Goal: Complete application form

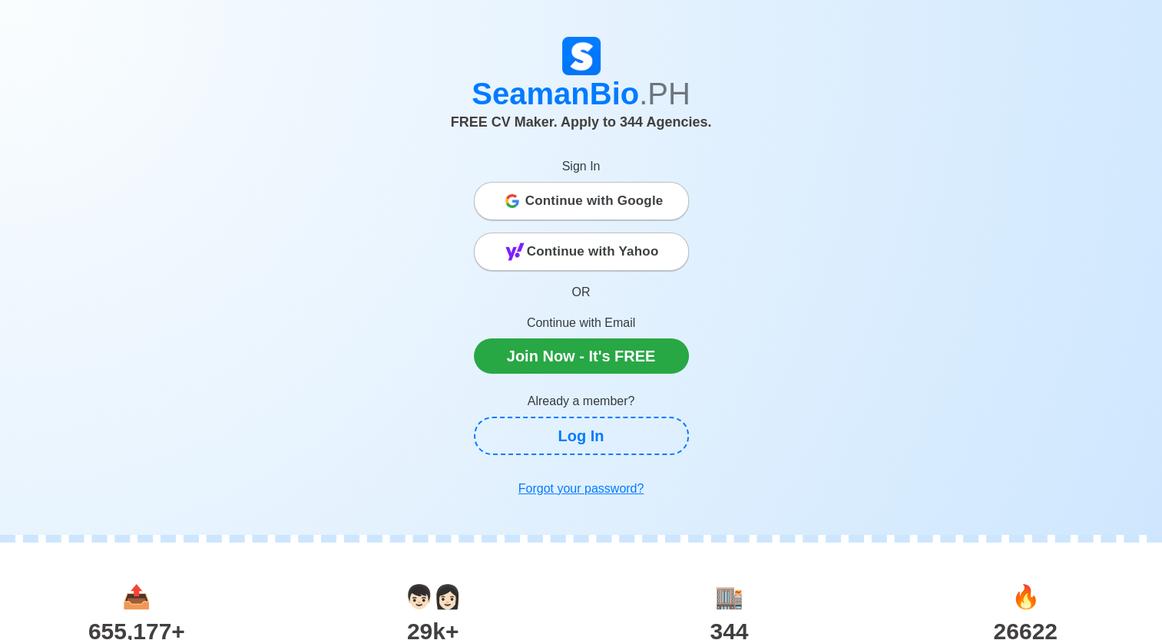
click at [601, 206] on span "Continue with Google" at bounding box center [594, 201] width 138 height 31
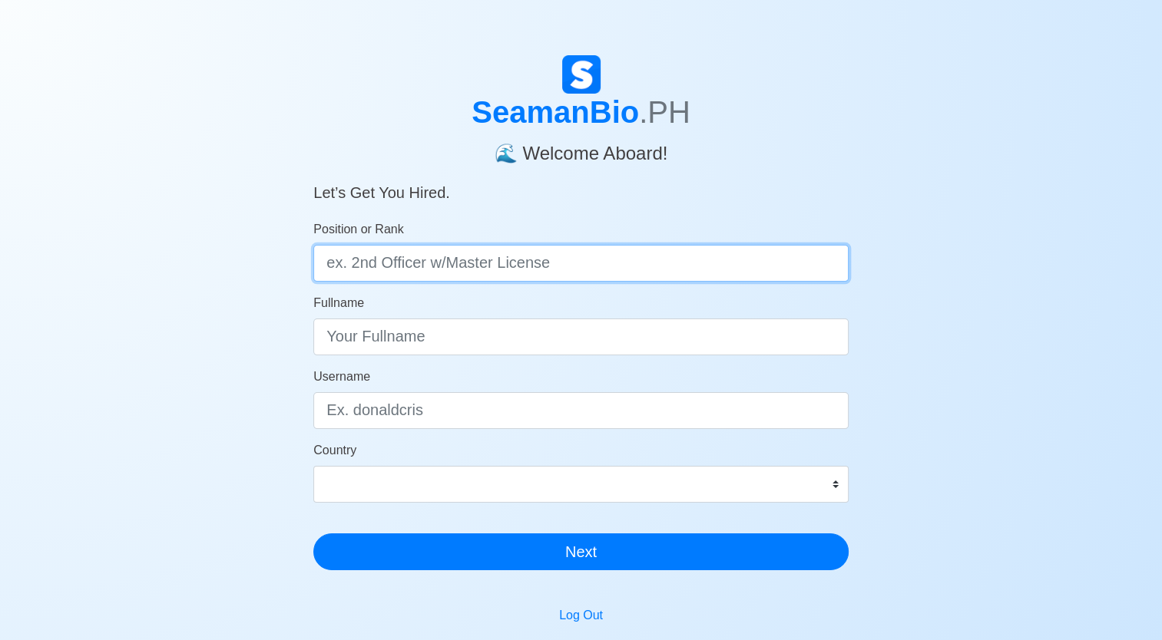
click at [392, 253] on input "Position or Rank" at bounding box center [580, 263] width 535 height 37
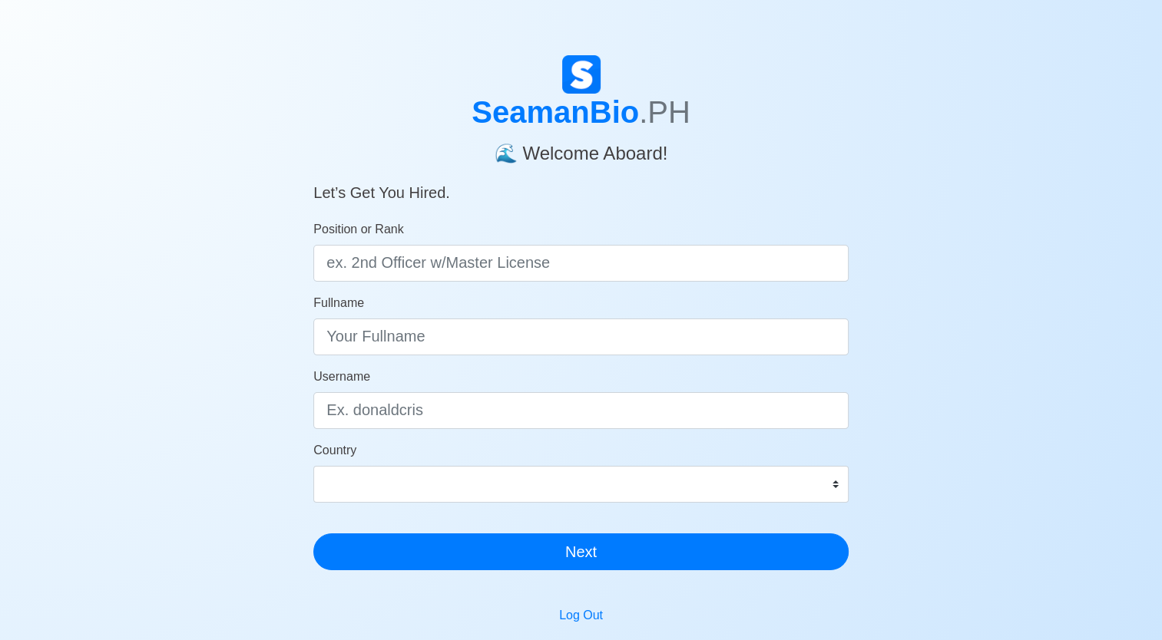
click at [1018, 196] on div "SeamanBio .PH 🌊 Welcome Aboard! Let’s Get You Hired. Position or Rank Fullname …" at bounding box center [581, 459] width 1162 height 809
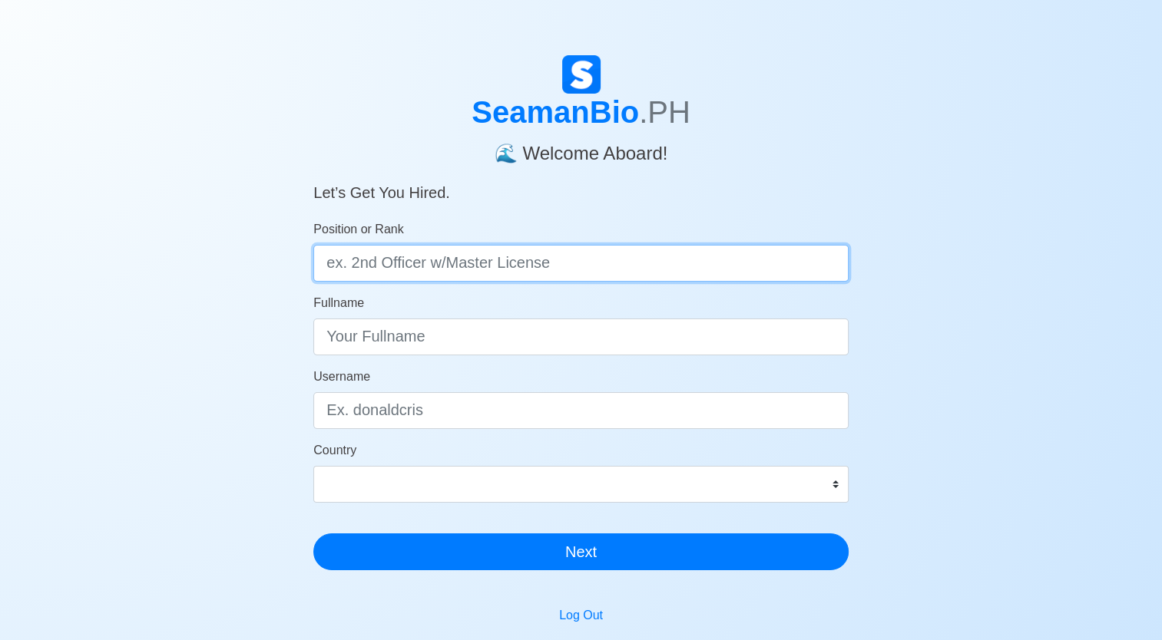
click at [465, 257] on input "Position or Rank" at bounding box center [580, 263] width 535 height 37
type input "MASTER"
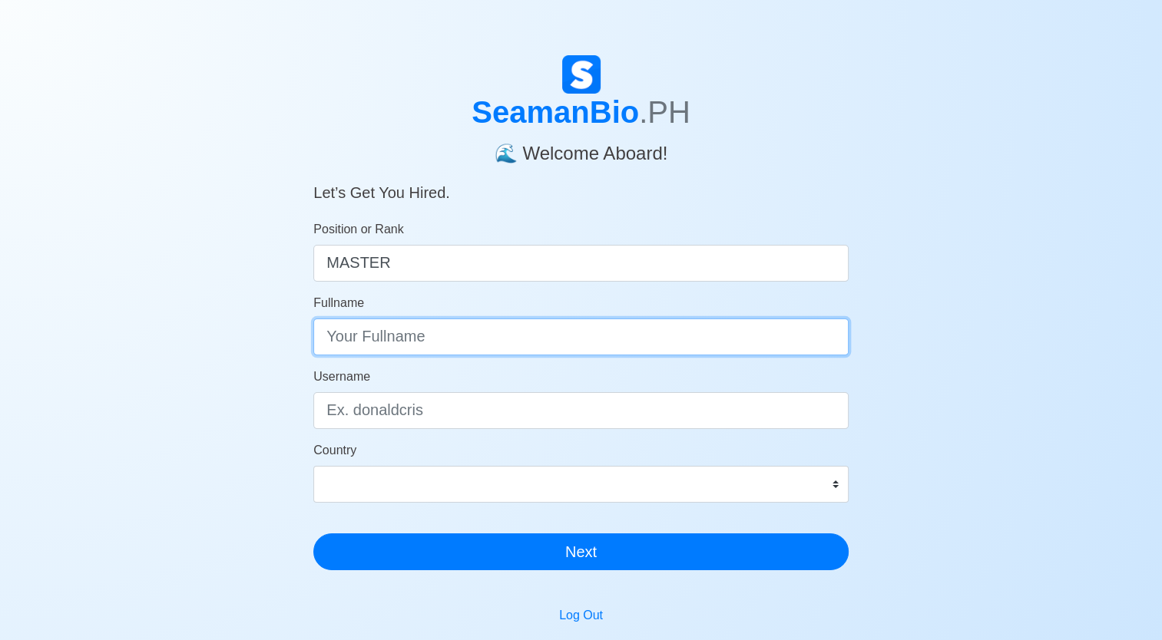
click at [438, 336] on input "Fullname" at bounding box center [580, 337] width 535 height 37
type input "DONALD S. SUMALACAY"
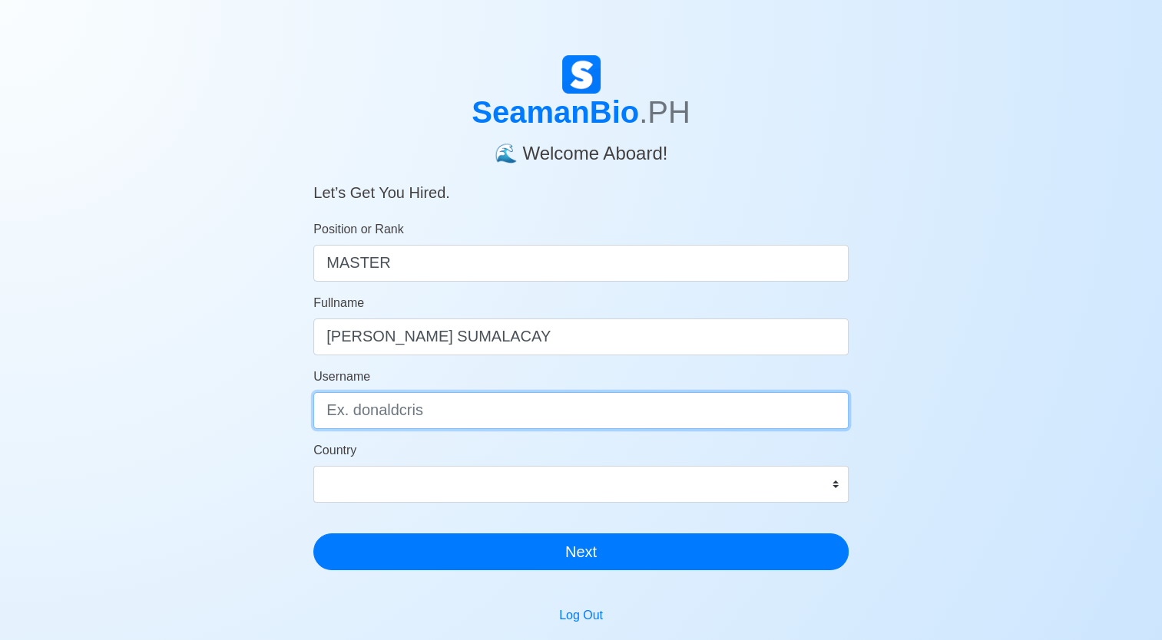
click at [398, 408] on input "Username" at bounding box center [580, 410] width 535 height 37
type input "DONALD"
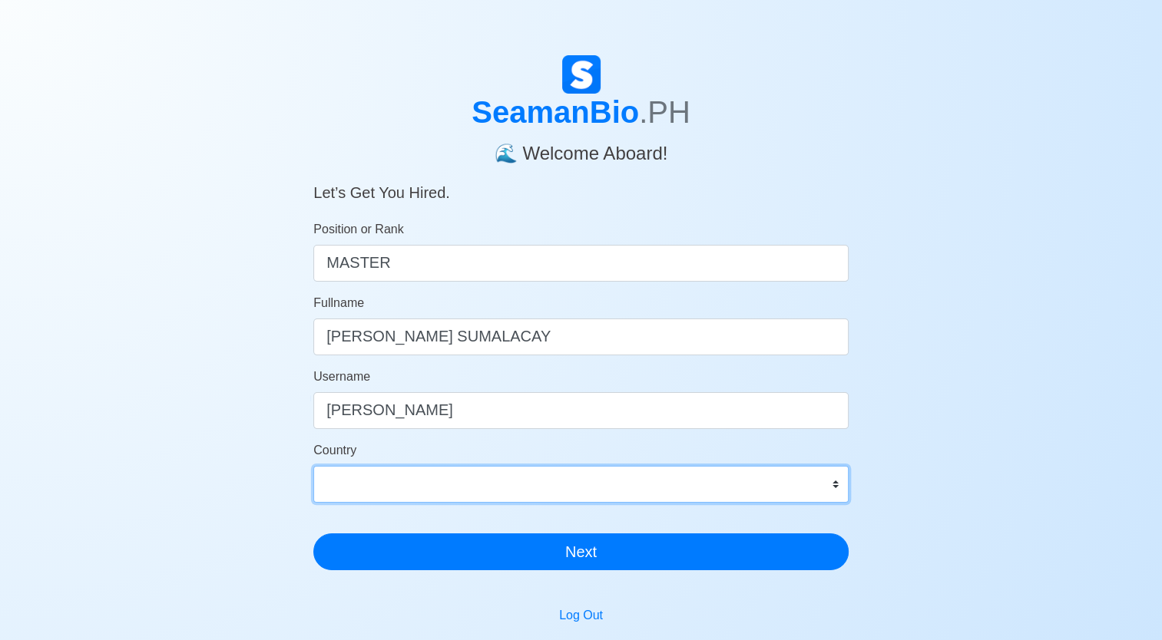
click at [405, 486] on select "Afghanistan Åland Islands Albania Algeria American Samoa Andorra Angola Anguill…" at bounding box center [580, 484] width 535 height 37
select select "PH"
click at [313, 466] on select "Afghanistan Åland Islands Albania Algeria American Samoa Andorra Angola Anguill…" at bounding box center [580, 484] width 535 height 37
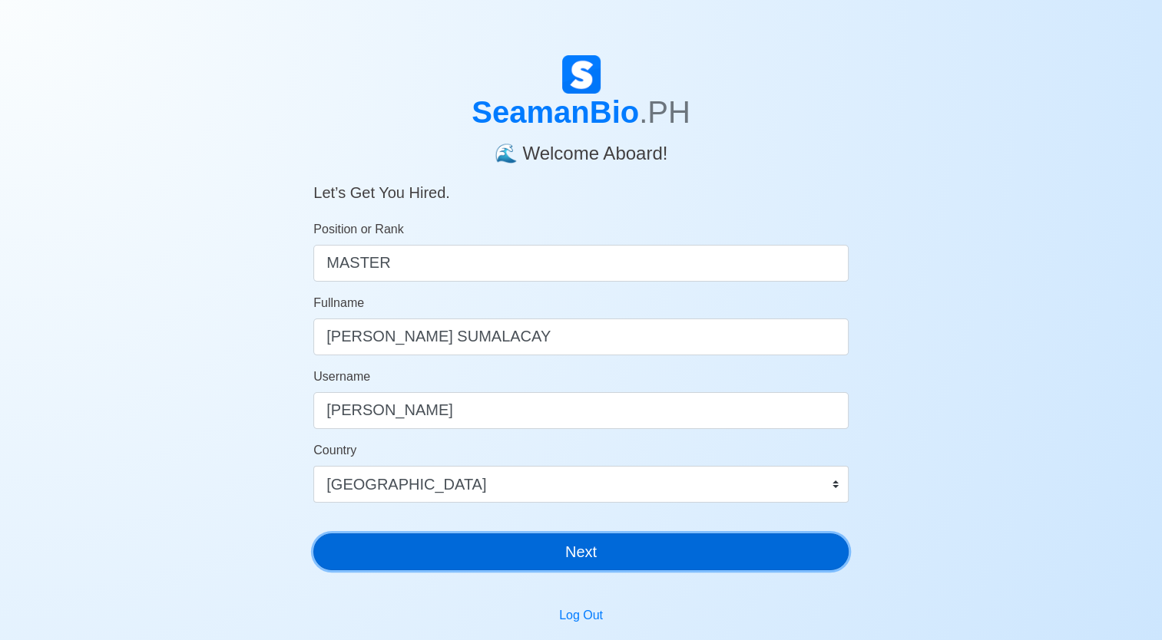
click at [578, 558] on button "Next" at bounding box center [580, 552] width 535 height 37
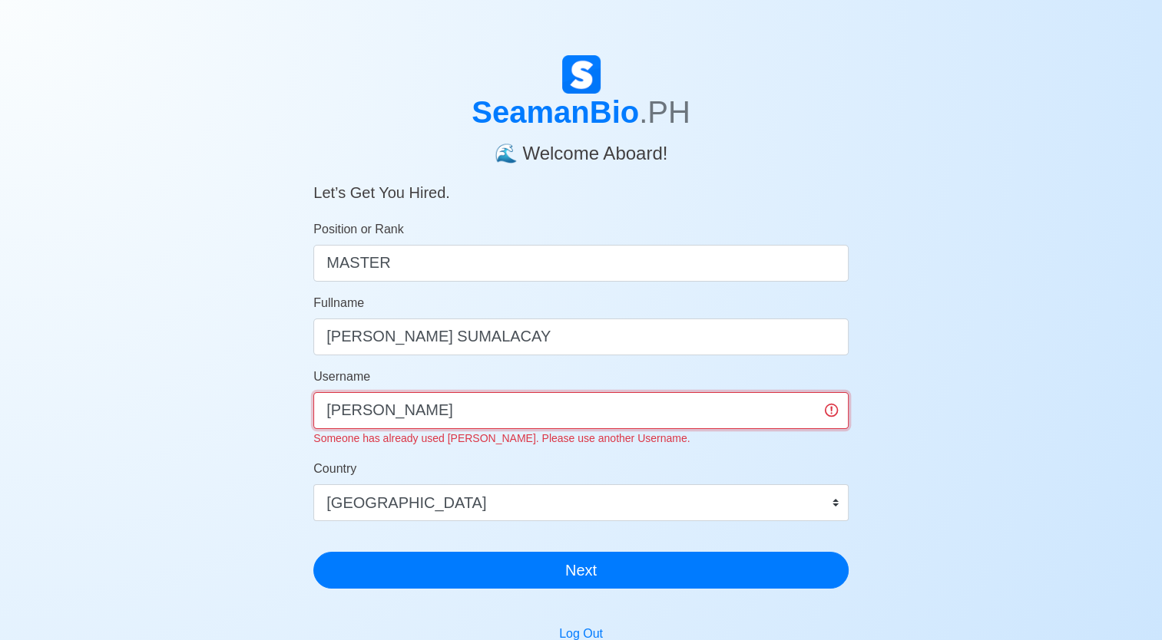
click at [394, 423] on input "DONALD" at bounding box center [580, 410] width 535 height 37
drag, startPoint x: 413, startPoint y: 420, endPoint x: 228, endPoint y: 402, distance: 186.0
click at [228, 402] on div "SeamanBio .PH 🌊 Welcome Aboard! Let’s Get You Hired. Position or Rank MASTER Fu…" at bounding box center [581, 469] width 1162 height 828
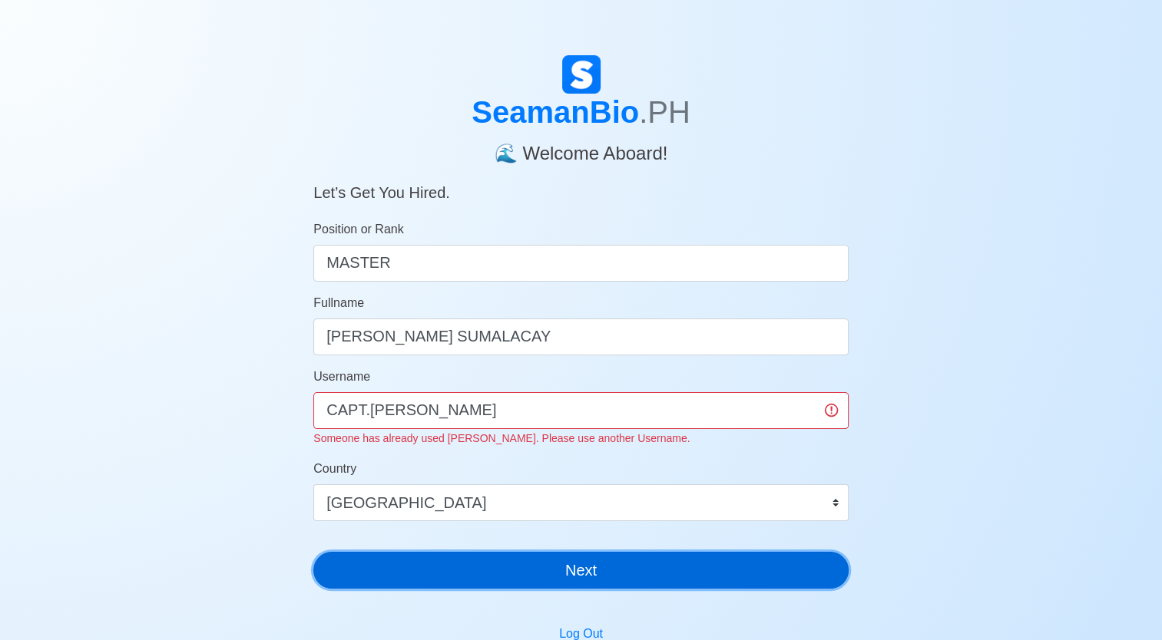
click at [554, 580] on button "Next" at bounding box center [580, 570] width 535 height 37
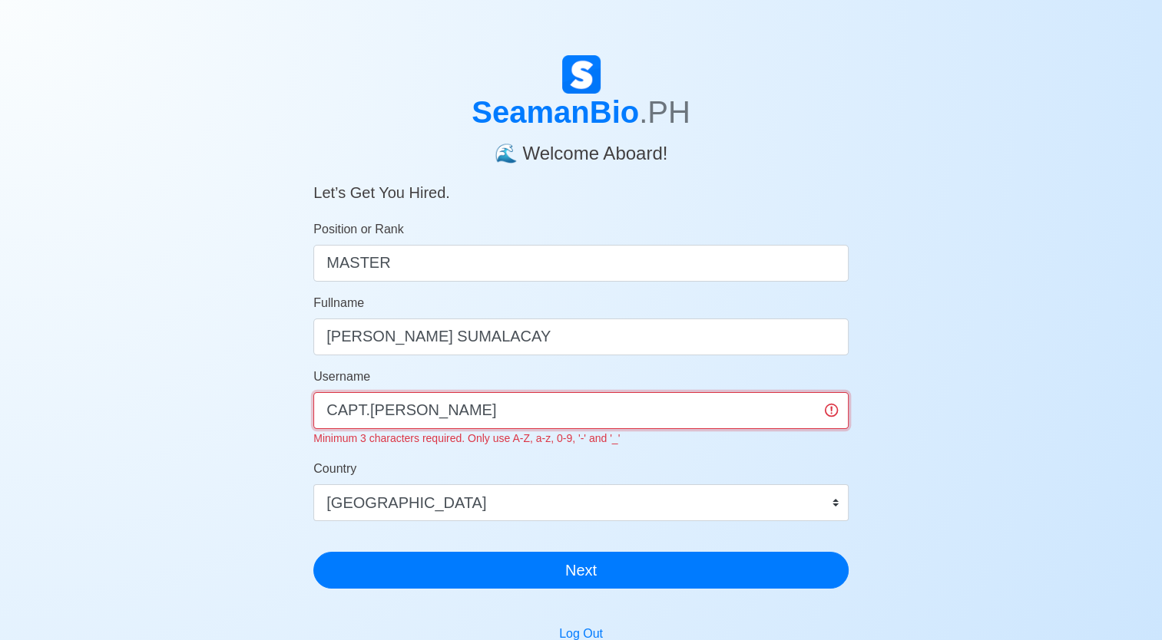
click at [366, 415] on input "CAPT.DONALD" at bounding box center [580, 410] width 535 height 37
drag, startPoint x: 430, startPoint y: 413, endPoint x: 192, endPoint y: 410, distance: 238.1
click at [192, 410] on div "SeamanBio .PH 🌊 Welcome Aboard! Let’s Get You Hired. Position or Rank MASTER Fu…" at bounding box center [581, 469] width 1162 height 828
type input "D"
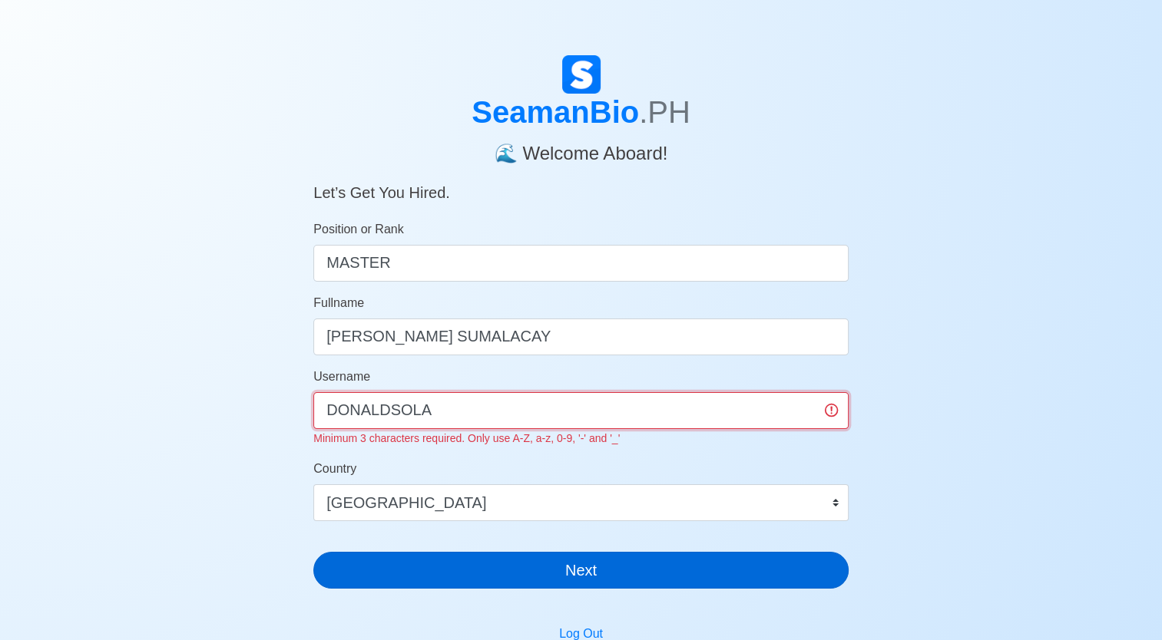
type input "DONALDSOLA"
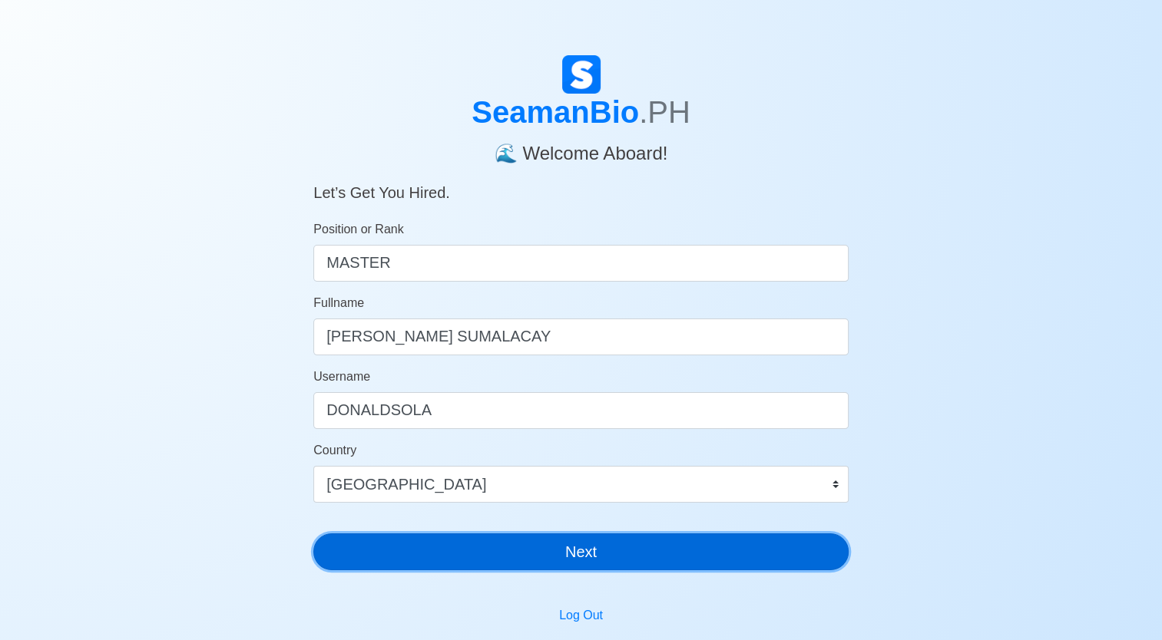
click at [646, 577] on div "SeamanBio .PH 🌊 Welcome Aboard! Let’s Get You Hired. Position or Rank MASTER Fu…" at bounding box center [580, 319] width 535 height 528
click at [592, 560] on button "Next" at bounding box center [580, 552] width 535 height 37
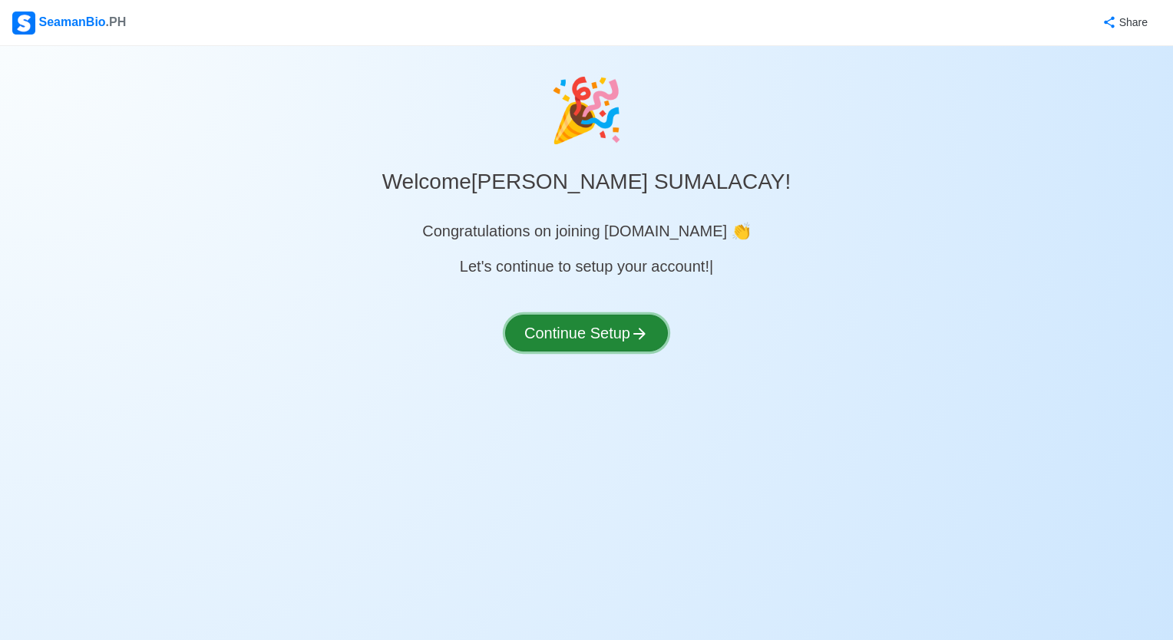
click at [598, 333] on button "Continue Setup" at bounding box center [586, 333] width 163 height 37
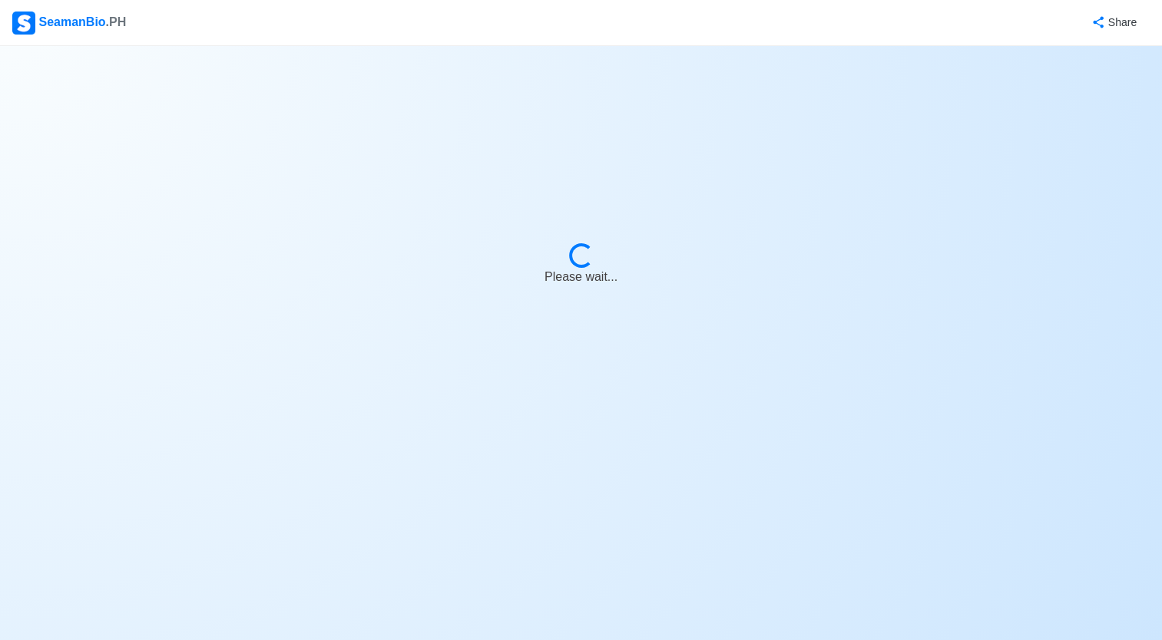
select select "Visible for Hiring"
select select "PH"
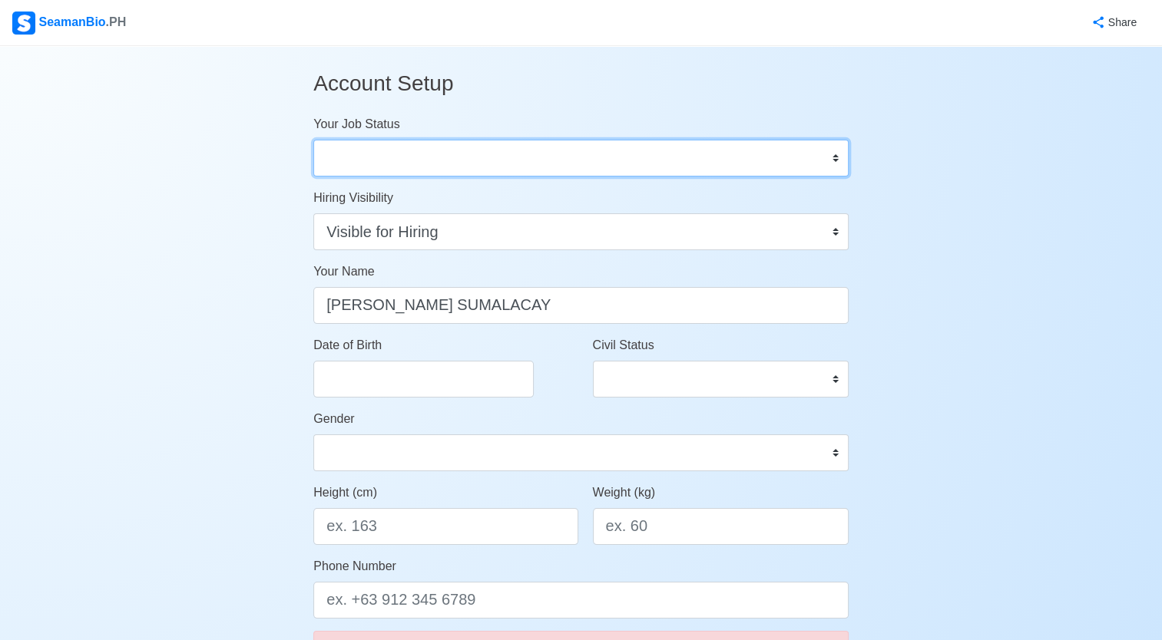
click at [832, 155] on select "Onboard Actively Looking for Job Not Looking for Job" at bounding box center [580, 158] width 535 height 37
select select "Actively Looking for Job"
click at [313, 140] on select "Onboard Actively Looking for Job Not Looking for Job" at bounding box center [580, 158] width 535 height 37
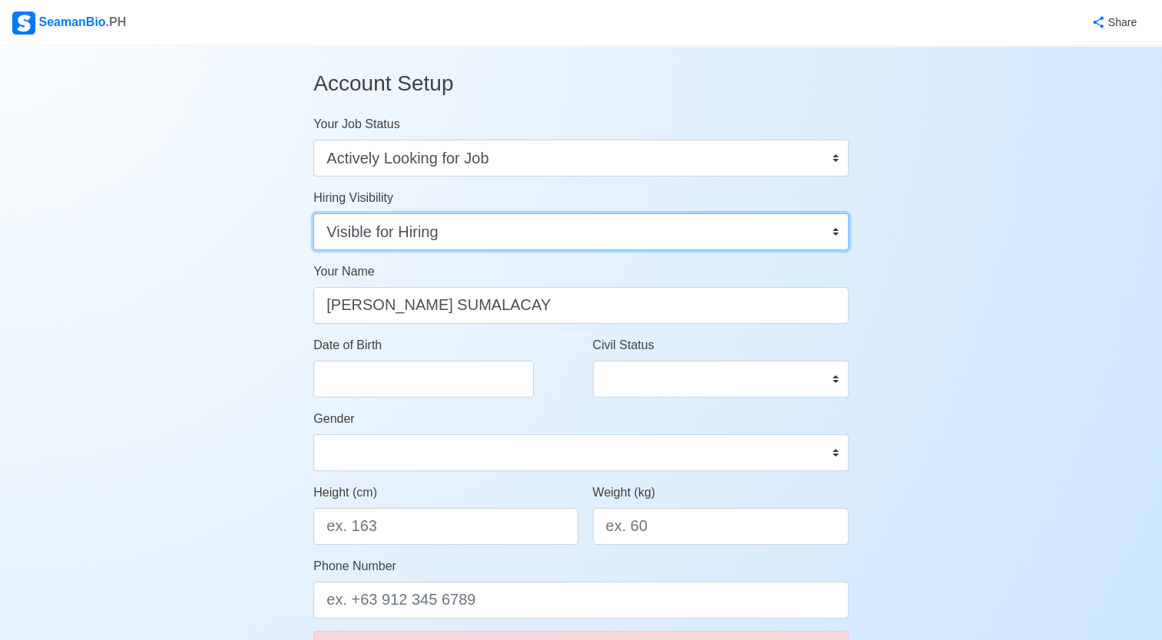
click at [835, 229] on select "Visible for Hiring Not Visible for Hiring" at bounding box center [580, 231] width 535 height 37
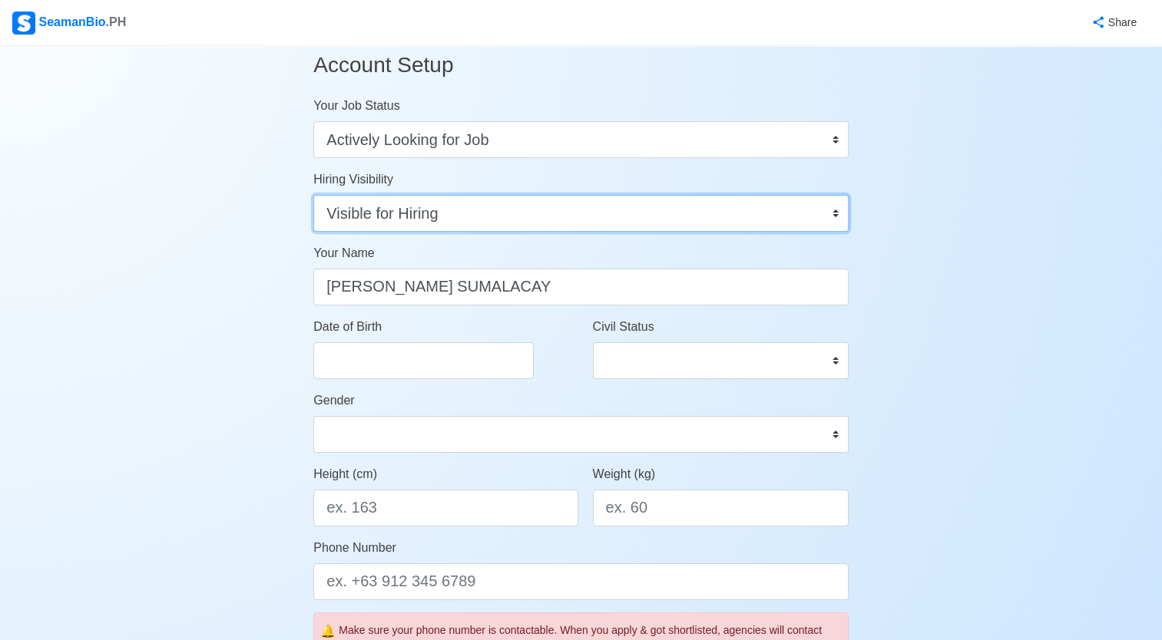
scroll to position [18, 0]
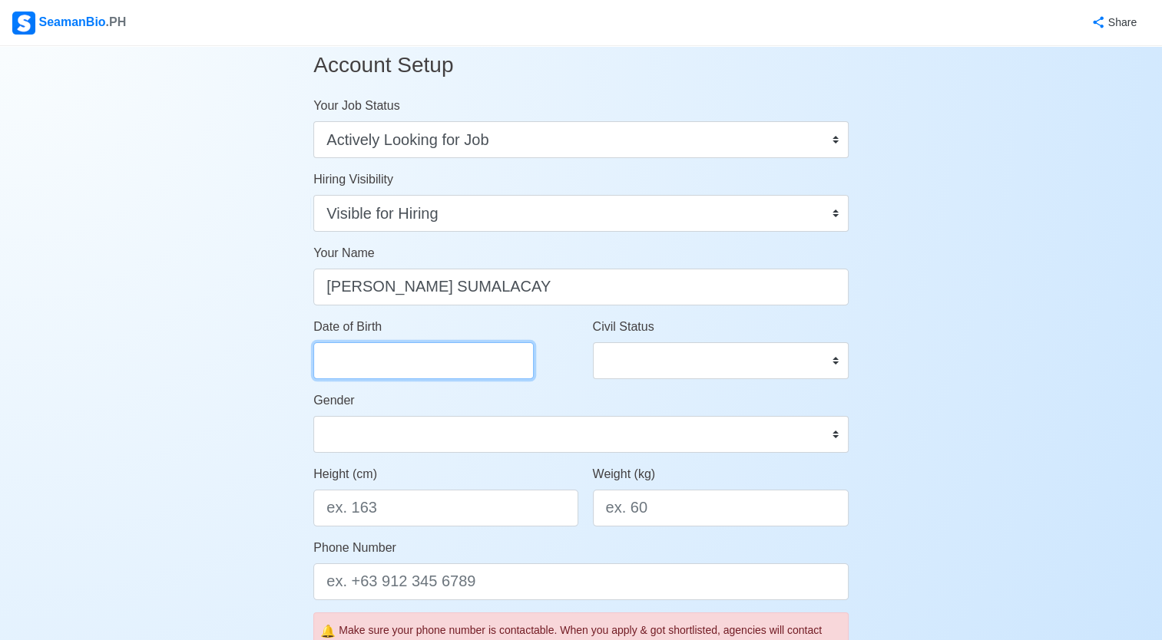
click at [393, 352] on input "Date of Birth" at bounding box center [423, 361] width 220 height 37
select select "****"
select select "*********"
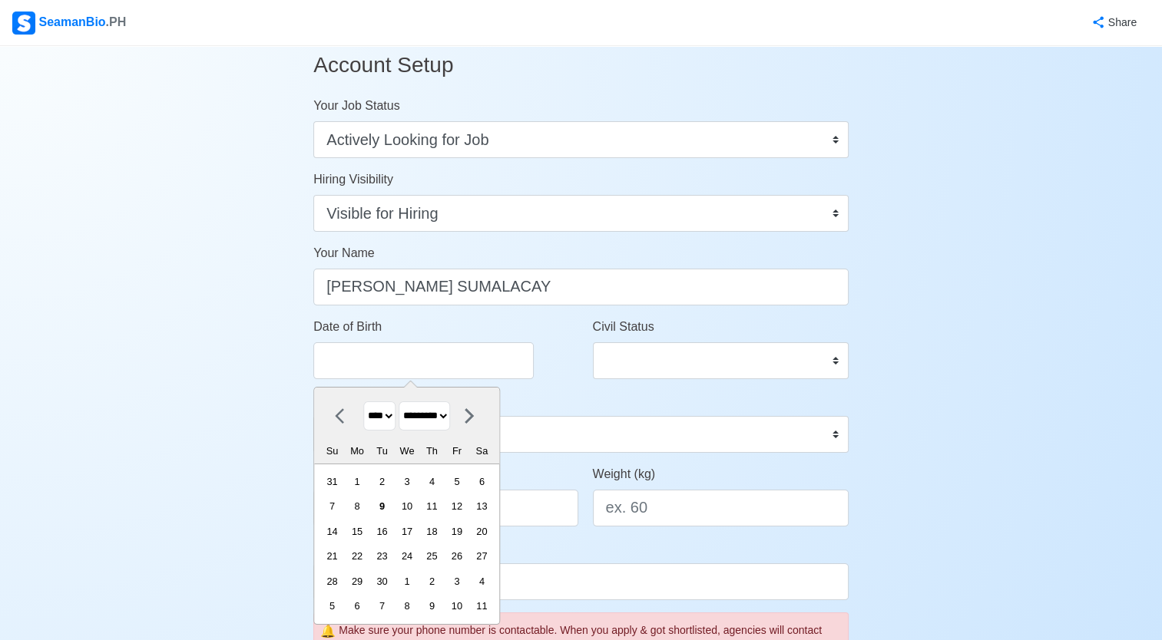
click at [391, 409] on select "**** **** **** **** **** **** **** **** **** **** **** **** **** **** **** ****…" at bounding box center [379, 417] width 32 height 30
select select "****"
click at [363, 402] on select "**** **** **** **** **** **** **** **** **** **** **** **** **** **** **** ****…" at bounding box center [379, 417] width 32 height 30
click at [450, 414] on select "******* ******** ***** ***** *** **** **** ****** ********* ******* ******** **…" at bounding box center [424, 417] width 51 height 30
select select "********"
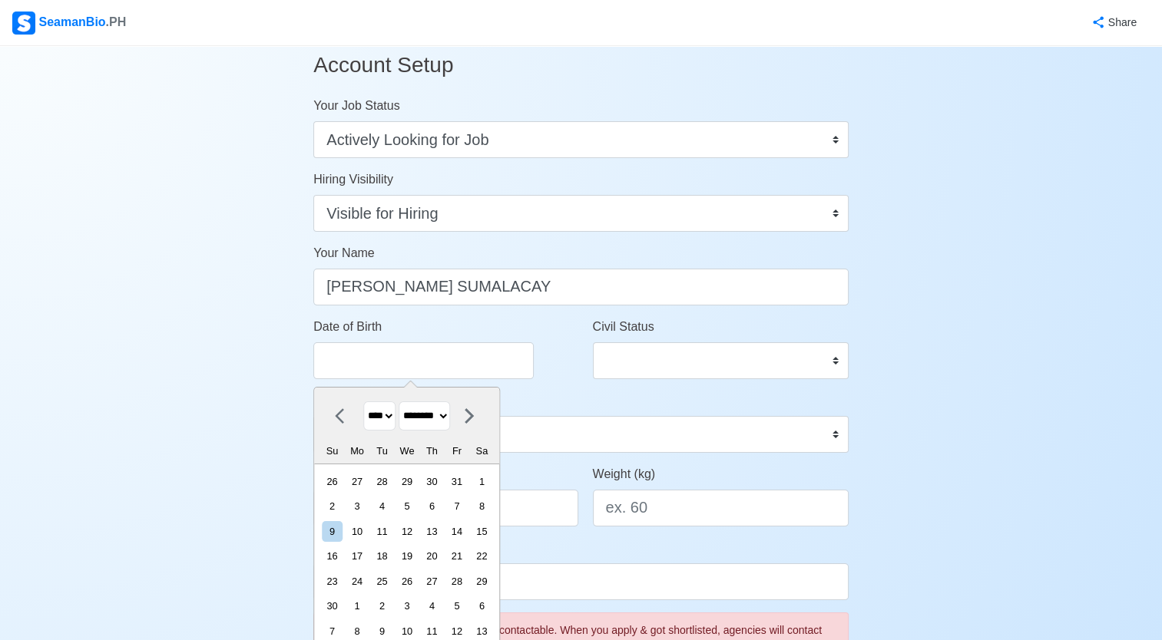
click at [405, 402] on select "******* ******** ***** ***** *** **** **** ****** ********* ******* ******** **…" at bounding box center [424, 417] width 51 height 30
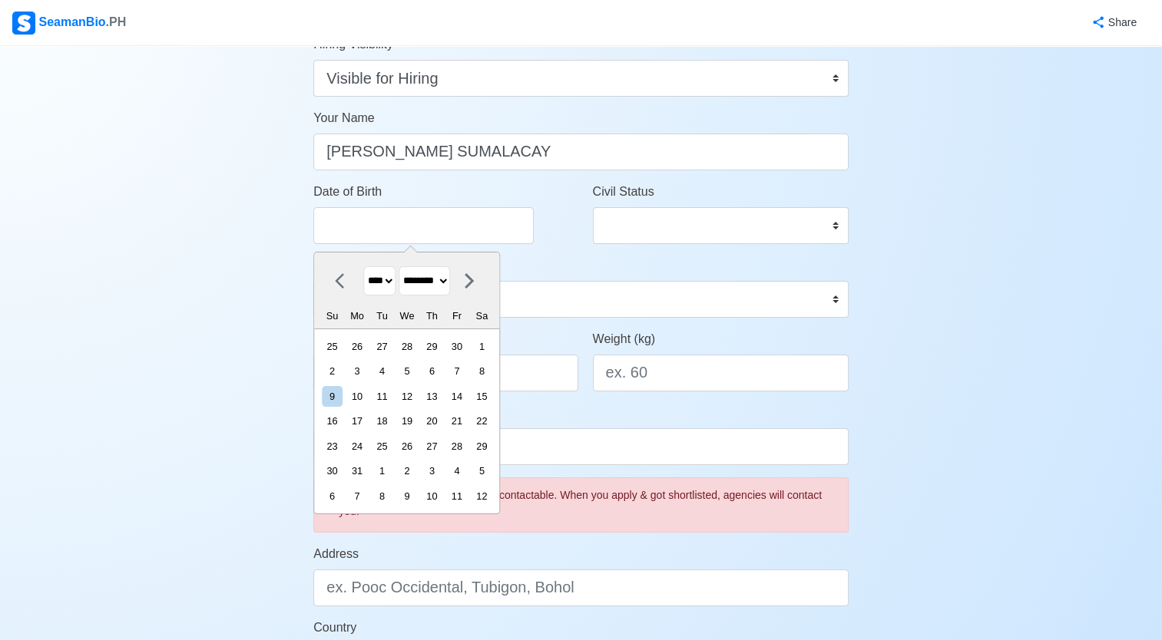
scroll to position [172, 0]
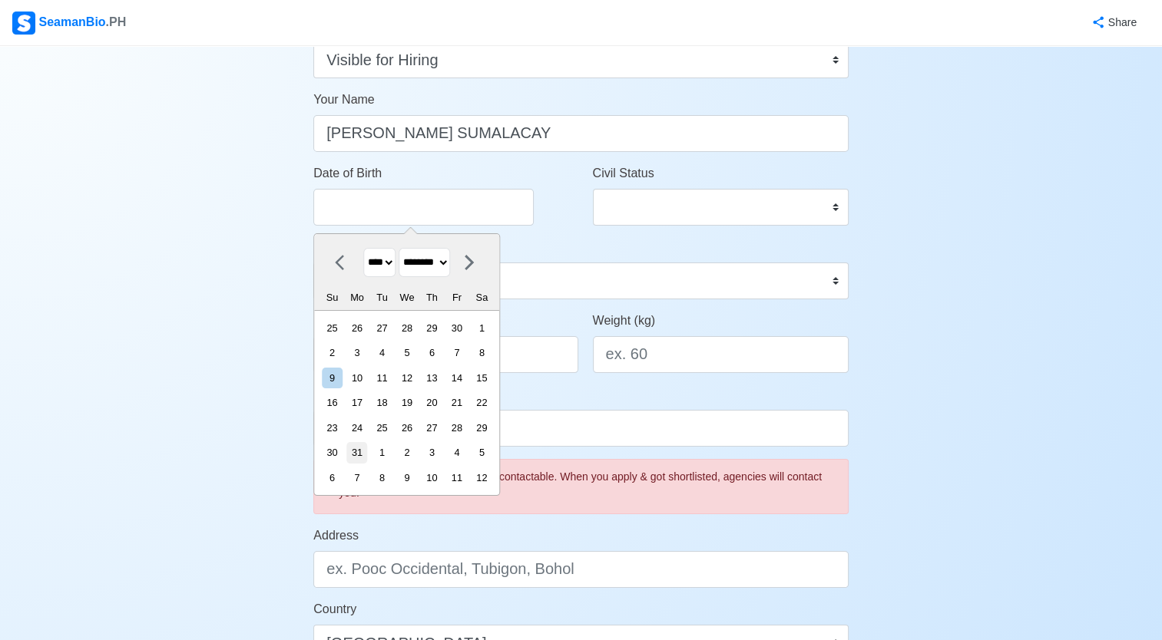
click at [367, 452] on div "31" at bounding box center [356, 452] width 21 height 21
type input "12/31/1973"
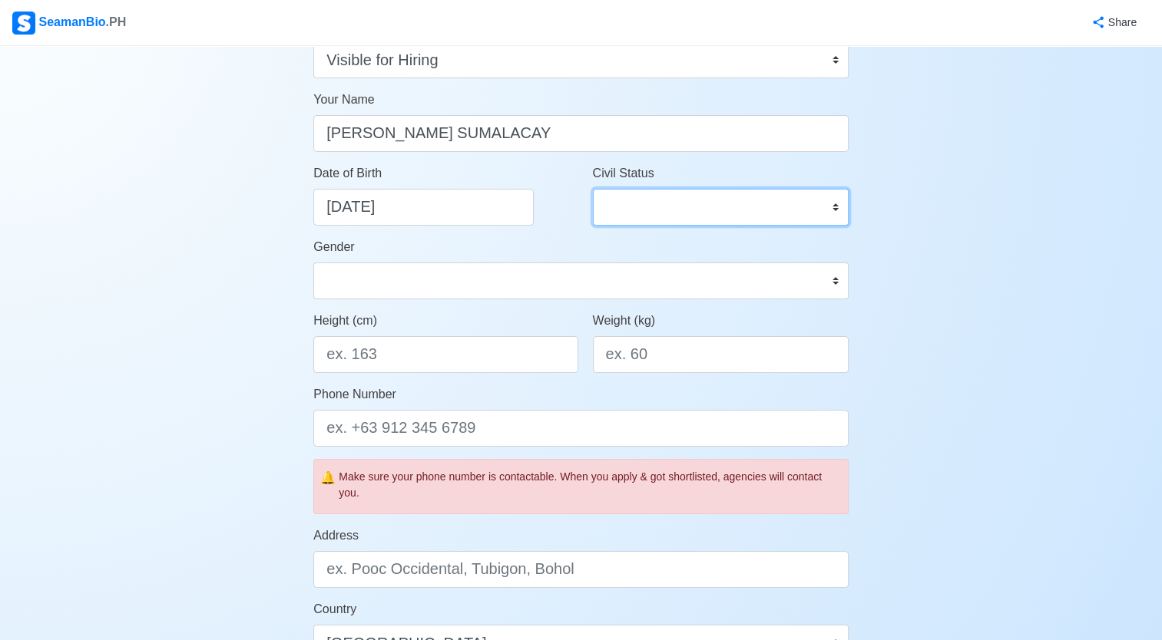
click at [839, 207] on select "Single Married Widowed Separated" at bounding box center [721, 207] width 256 height 37
select select "Married"
click at [593, 189] on select "Single Married Widowed Separated" at bounding box center [721, 207] width 256 height 37
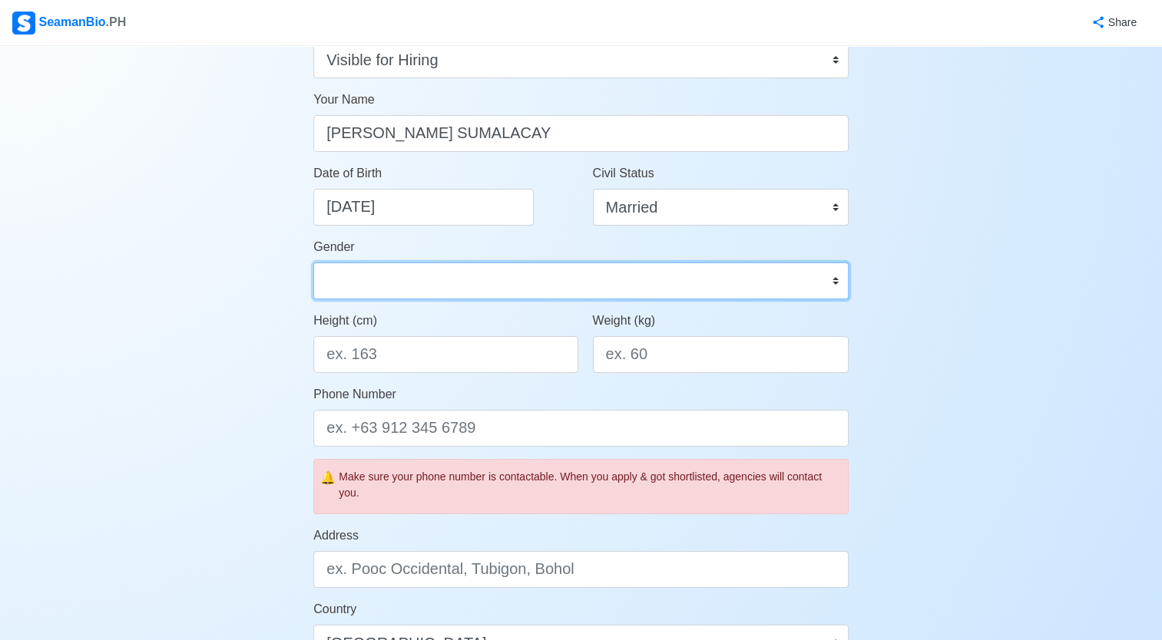
click at [836, 283] on select "Male Female" at bounding box center [580, 281] width 535 height 37
select select "Male"
click at [313, 263] on select "Male Female" at bounding box center [580, 281] width 535 height 37
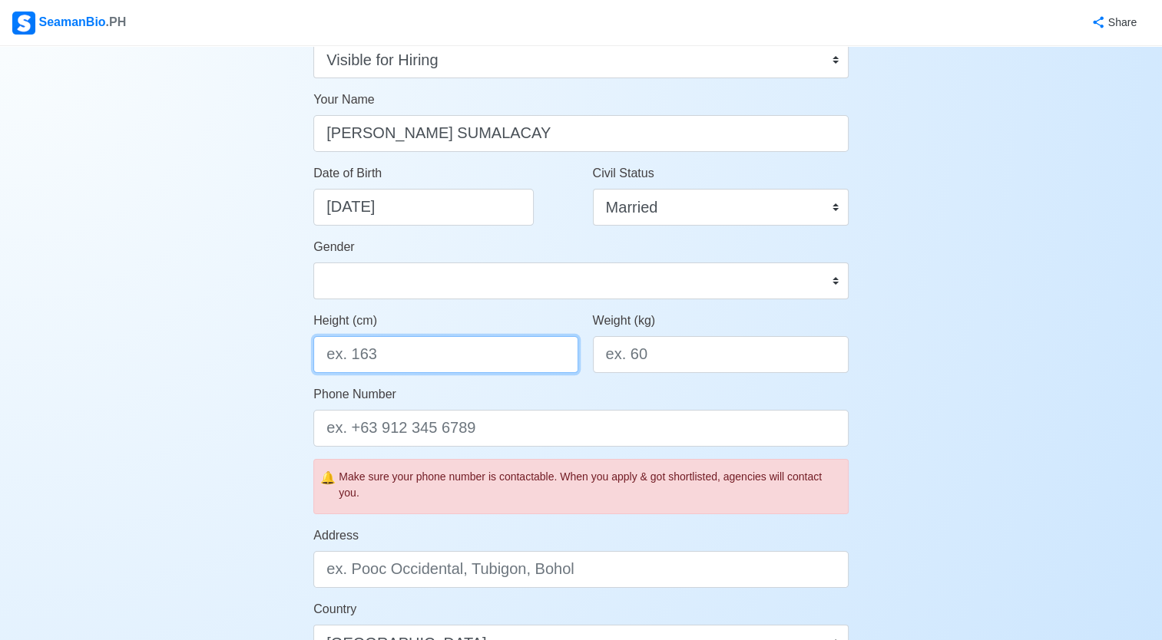
click at [395, 355] on input "Height (cm)" at bounding box center [445, 354] width 264 height 37
type input "174"
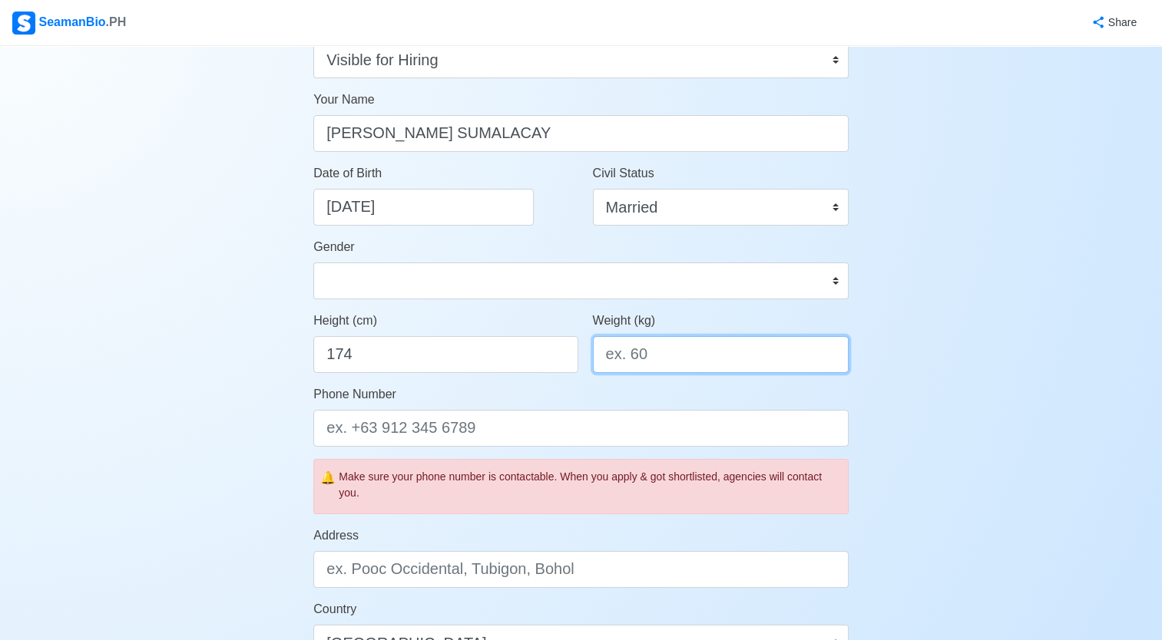
click at [688, 350] on input "Weight (kg)" at bounding box center [721, 354] width 256 height 37
type input "90"
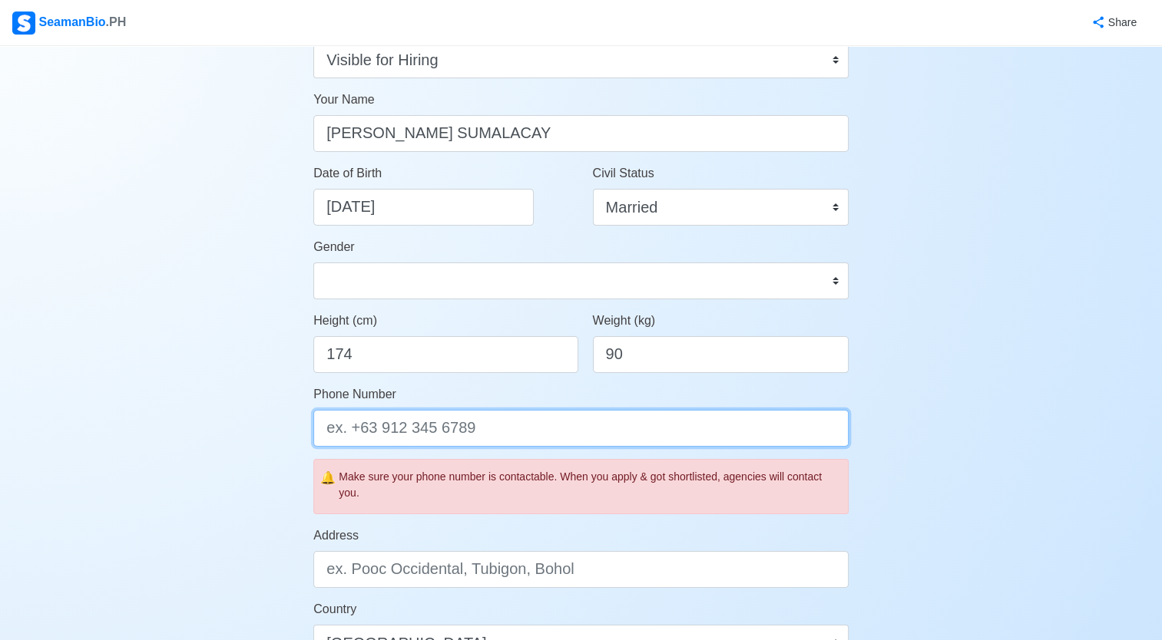
click at [515, 422] on input "Phone Number" at bounding box center [580, 428] width 535 height 37
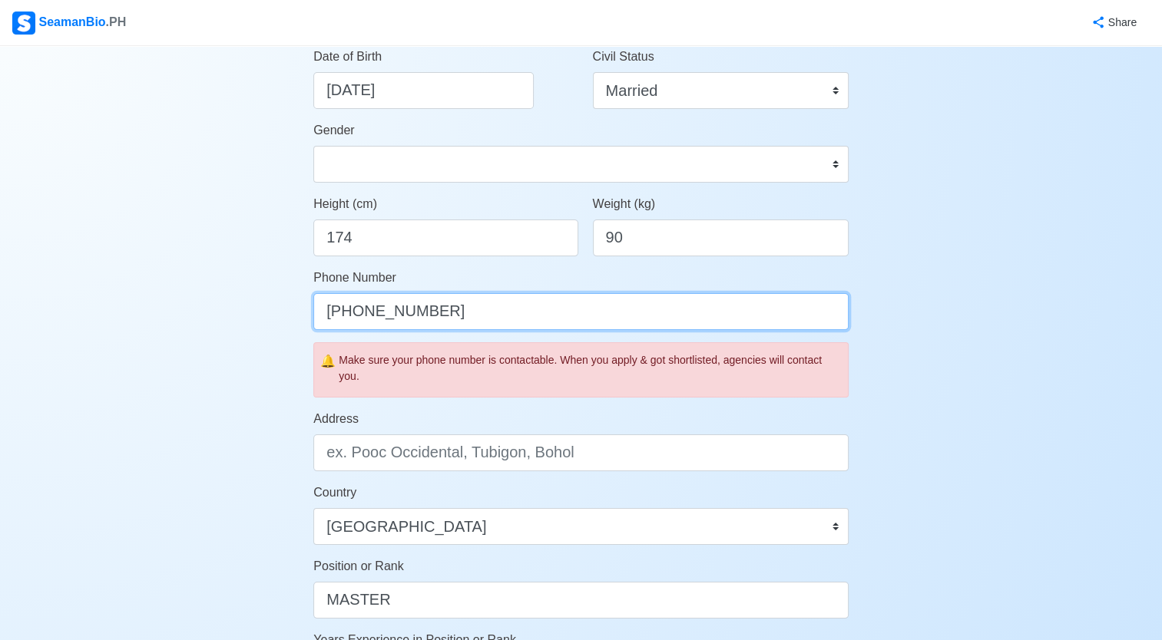
scroll to position [326, 0]
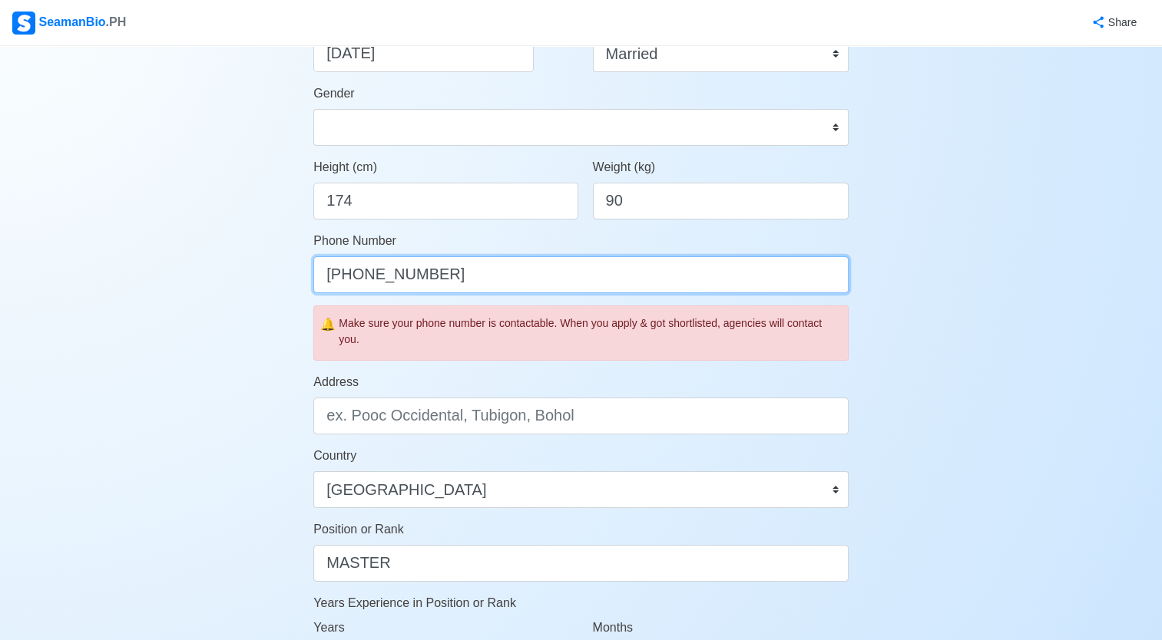
type input "+63 9190748055"
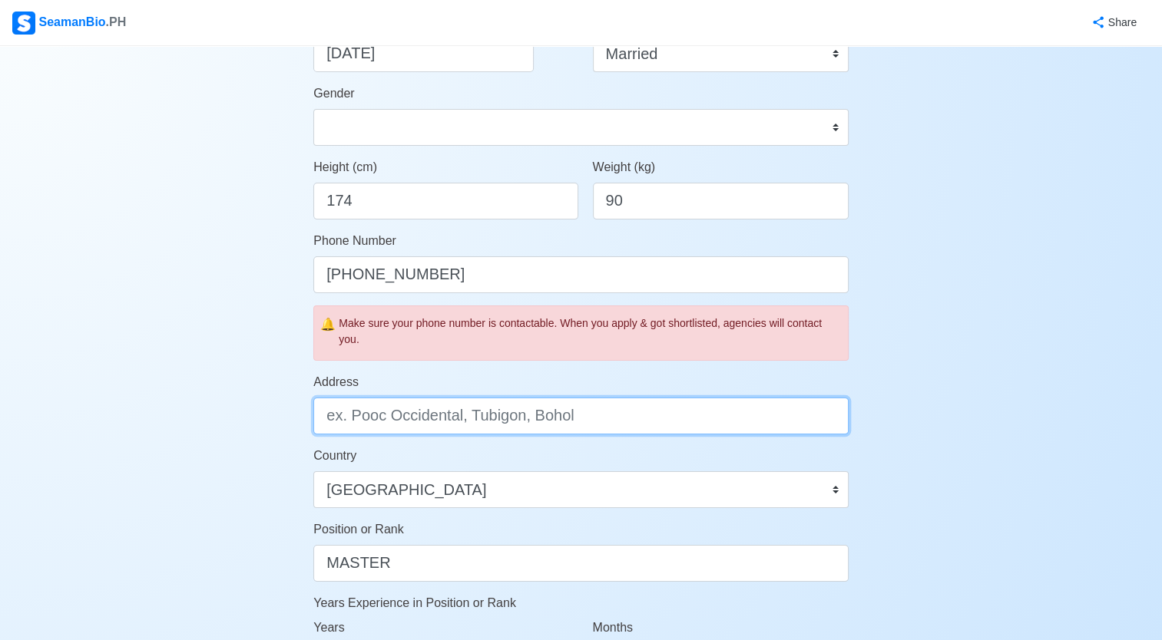
click at [568, 417] on input "Address" at bounding box center [580, 416] width 535 height 37
type input "G"
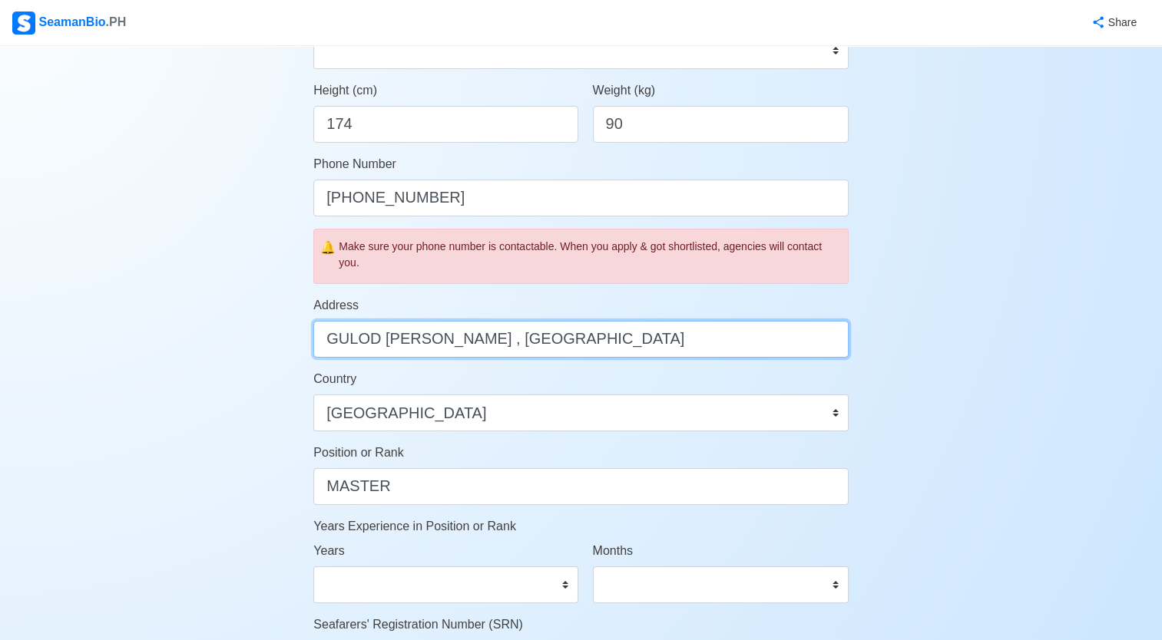
scroll to position [479, 0]
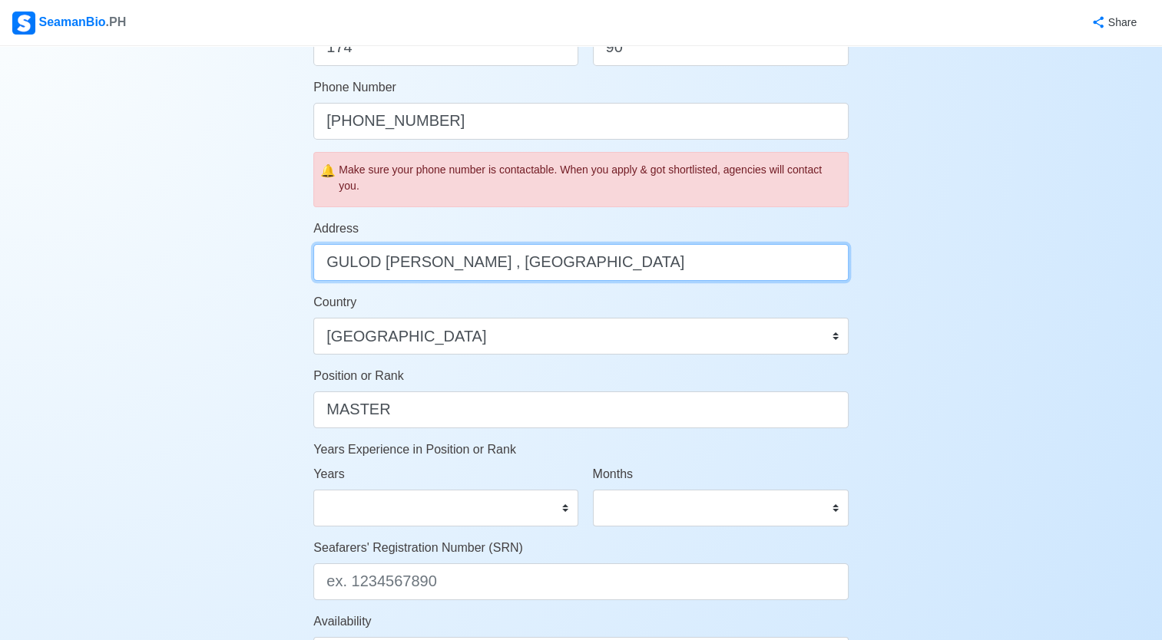
type input "GULOD LABAK , BATANGAS CITY"
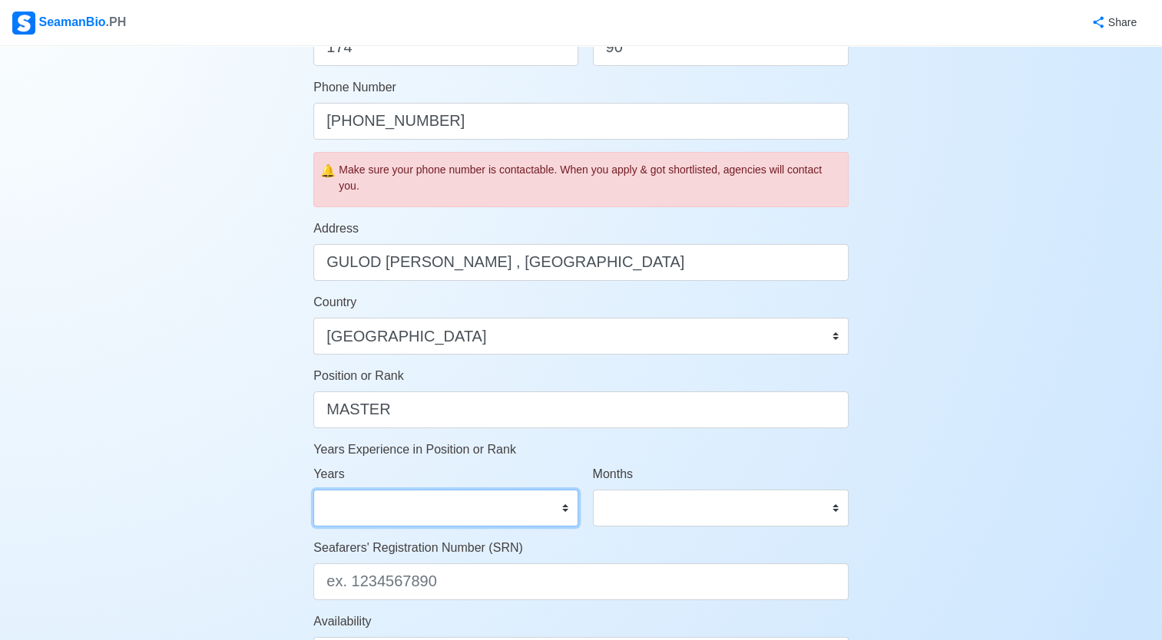
click at [565, 512] on select "0 1 2 3 4 5 6 7 8 9 10 11 12 13 14 15 16 17 18 19 20 21 22 23 24 25 26 27 28 29…" at bounding box center [445, 508] width 264 height 37
click at [563, 513] on select "0 1 2 3 4 5 6 7 8 9 10 11 12 13 14 15 16 17 18 19 20 21 22 23 24 25 26 27 28 29…" at bounding box center [445, 508] width 264 height 37
click at [482, 508] on select "0 1 2 3 4 5 6 7 8 9 10 11 12 13 14 15 16 17 18 19 20 21 22 23 24 25 26 27 28 29…" at bounding box center [445, 508] width 264 height 37
select select "2"
click at [313, 490] on select "0 1 2 3 4 5 6 7 8 9 10 11 12 13 14 15 16 17 18 19 20 21 22 23 24 25 26 27 28 29…" at bounding box center [445, 508] width 264 height 37
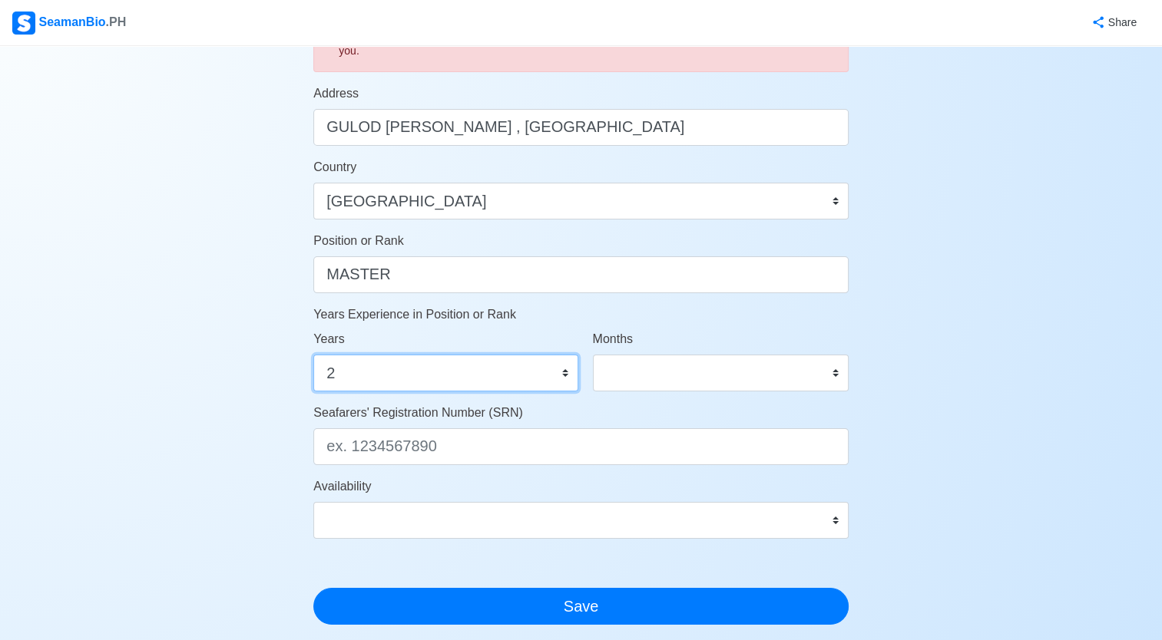
scroll to position [633, 0]
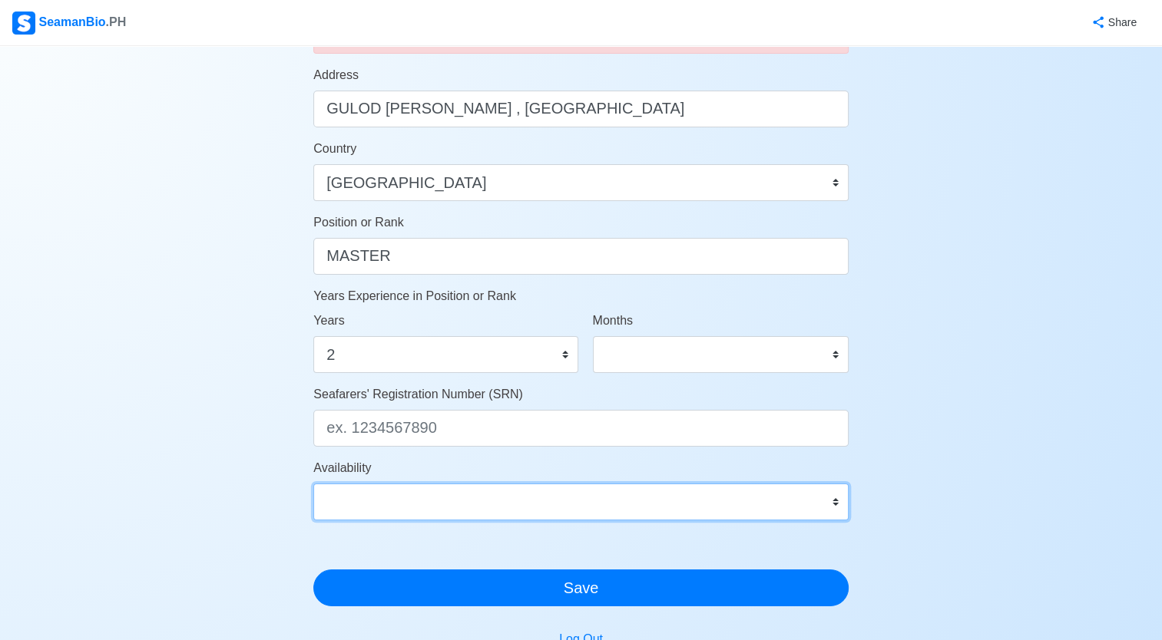
click at [839, 498] on select "Immediate Oct 2025 Nov 2025 Dec 2025 Jan 2026 Feb 2026 Mar 2026 Apr 2026 May 20…" at bounding box center [580, 502] width 535 height 37
select select "1759248000000"
click at [313, 484] on select "Immediate Oct 2025 Nov 2025 Dec 2025 Jan 2026 Feb 2026 Mar 2026 Apr 2026 May 20…" at bounding box center [580, 502] width 535 height 37
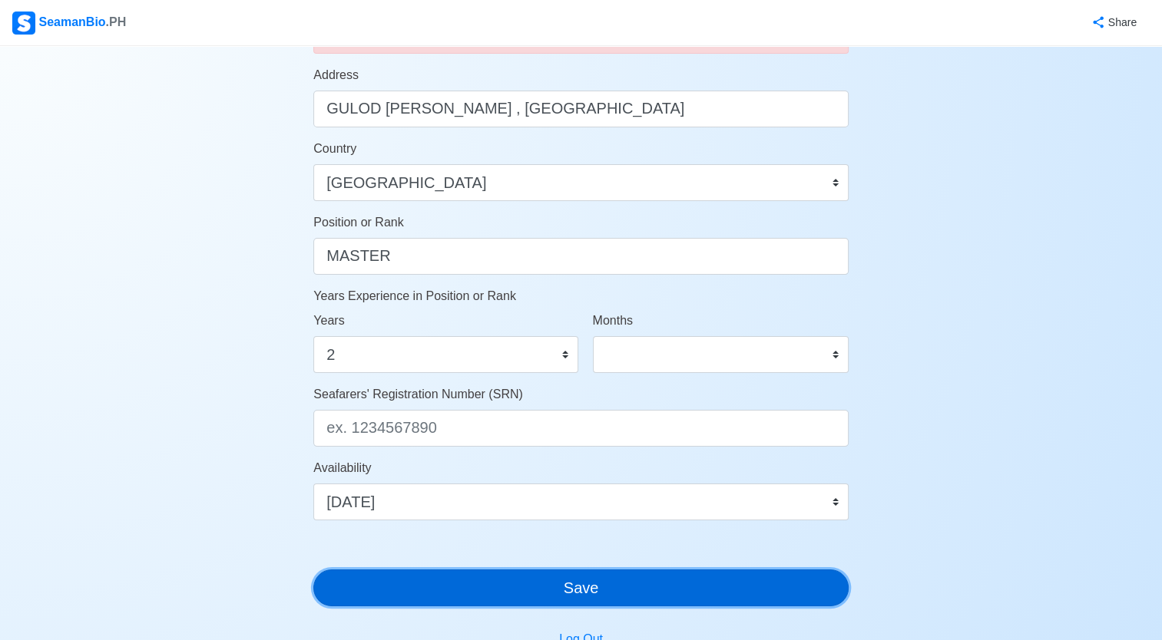
click at [574, 592] on button "Save" at bounding box center [580, 588] width 535 height 37
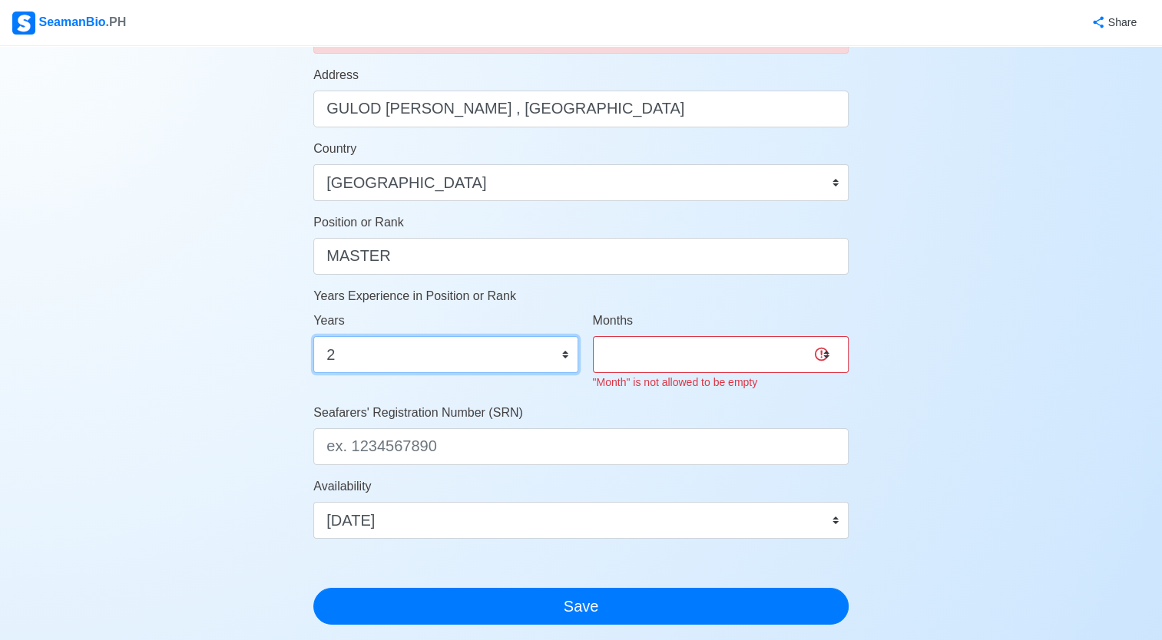
click at [564, 351] on select "0 1 2 3 4 5 6 7 8 9 10 11 12 13 14 15 16 17 18 19 20 21 22 23 24 25 26 27 28 29…" at bounding box center [445, 354] width 264 height 37
select select "1"
click at [313, 336] on select "0 1 2 3 4 5 6 7 8 9 10 11 12 13 14 15 16 17 18 19 20 21 22 23 24 25 26 27 28 29…" at bounding box center [445, 354] width 264 height 37
drag, startPoint x: 693, startPoint y: 335, endPoint x: 690, endPoint y: 352, distance: 17.3
click at [693, 342] on div "Months 0 1 2 3 4 5 6 7 8 9 10 11 "Month" is not allowed to be empty" at bounding box center [721, 352] width 256 height 80
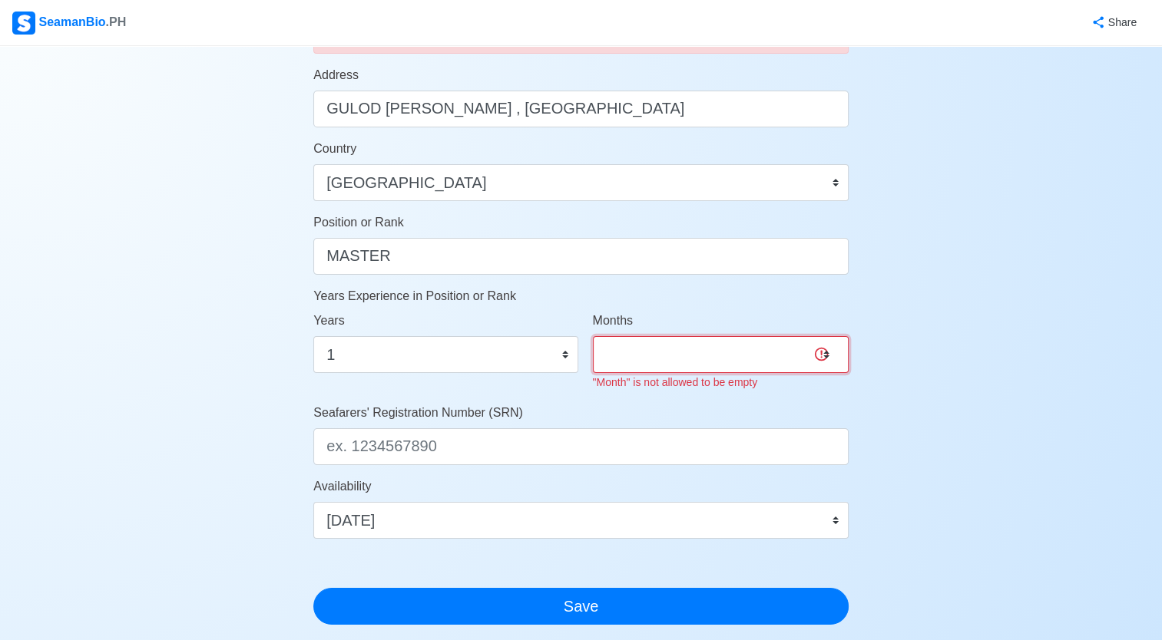
click at [690, 353] on select "0 1 2 3 4 5 6 7 8 9 10 11" at bounding box center [721, 354] width 256 height 37
select select "10"
click at [593, 336] on select "0 1 2 3 4 5 6 7 8 9 10 11" at bounding box center [721, 354] width 256 height 37
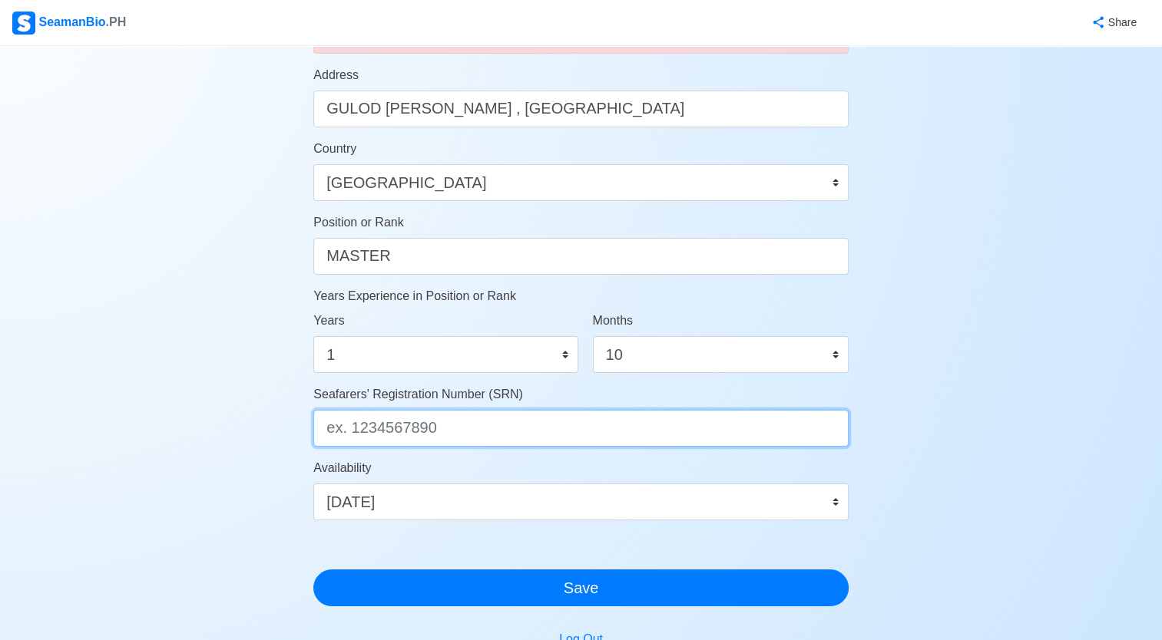
click at [481, 440] on input "Seafarers' Registration Number (SRN)" at bounding box center [580, 428] width 535 height 37
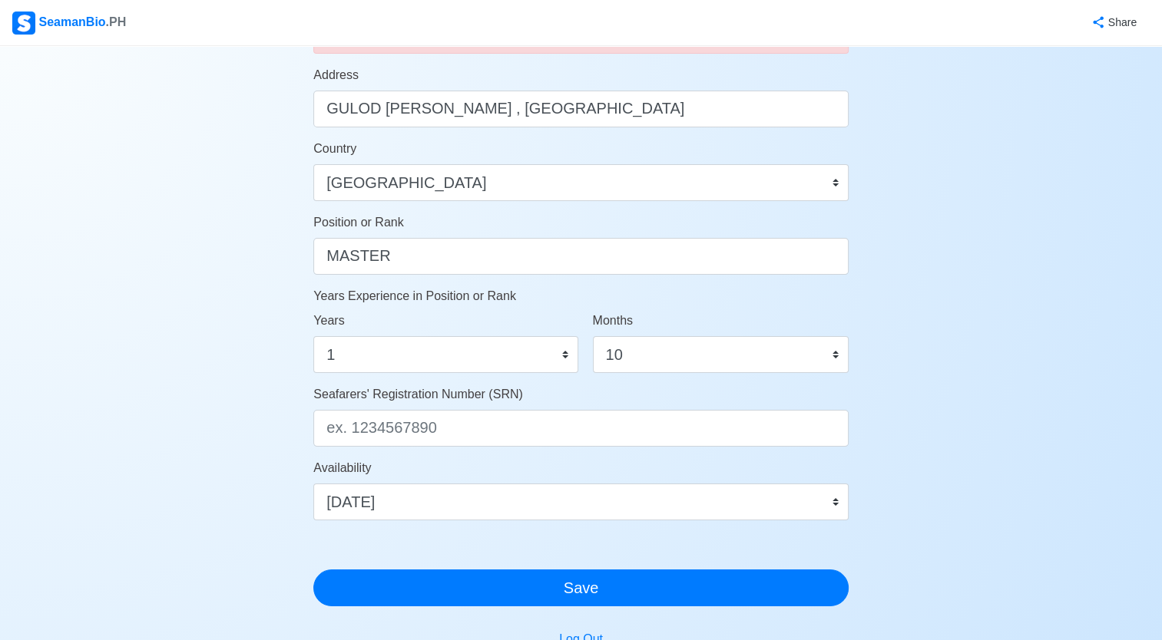
click at [971, 481] on div "Account Setup Your Job Status Onboard Actively Looking for Job Not Looking for …" at bounding box center [581, 85] width 1162 height 1345
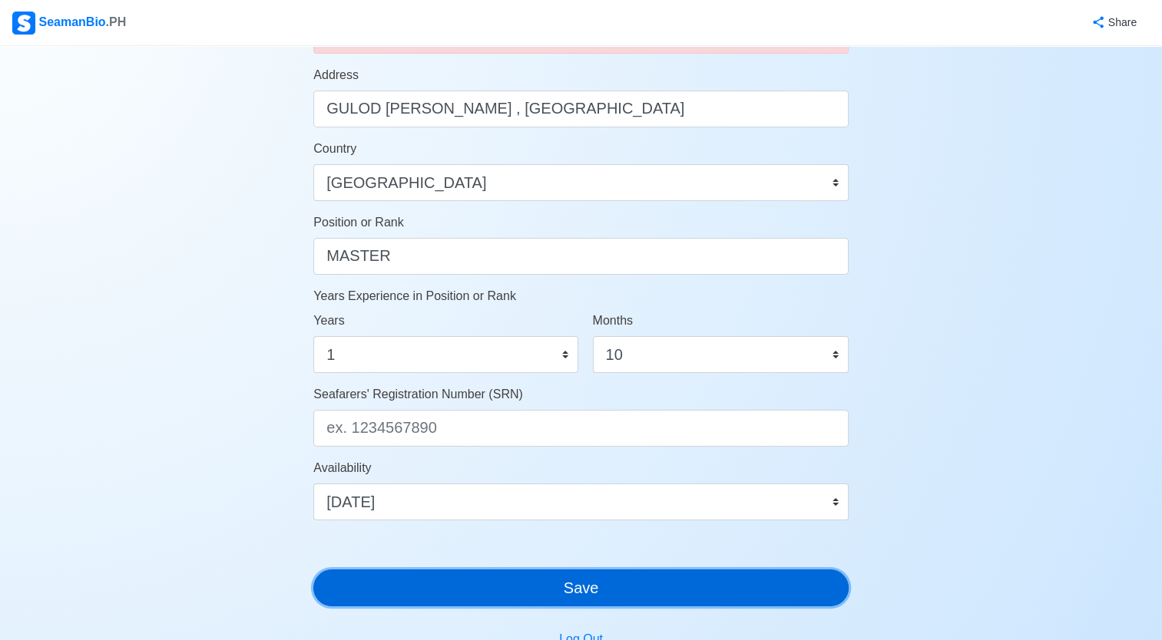
click at [648, 585] on button "Save" at bounding box center [580, 588] width 535 height 37
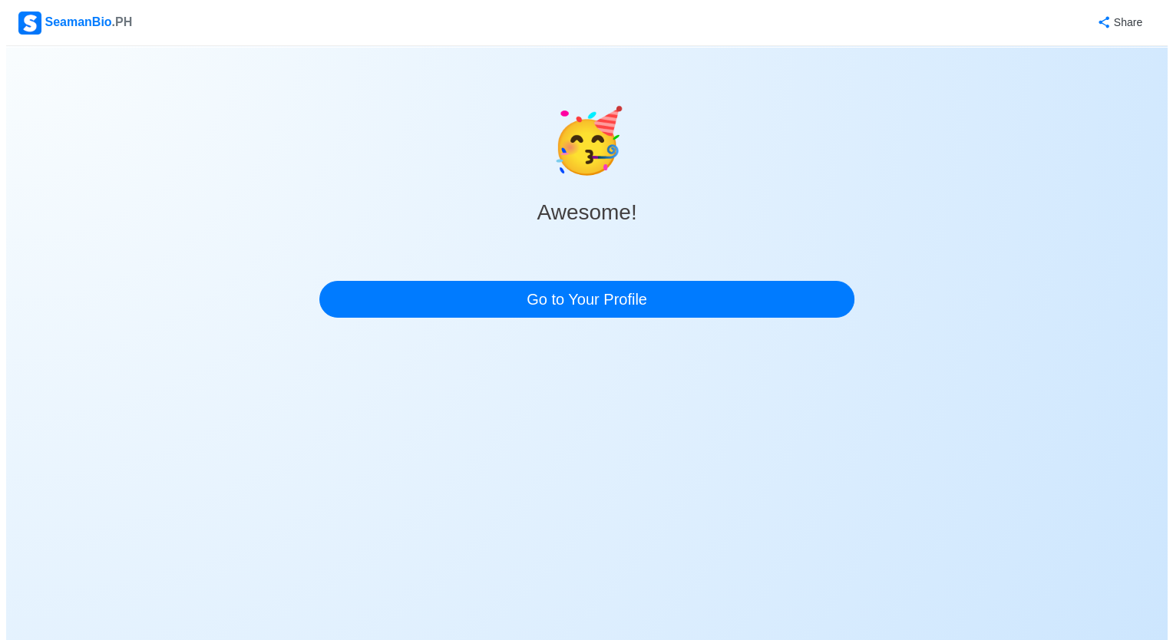
scroll to position [0, 0]
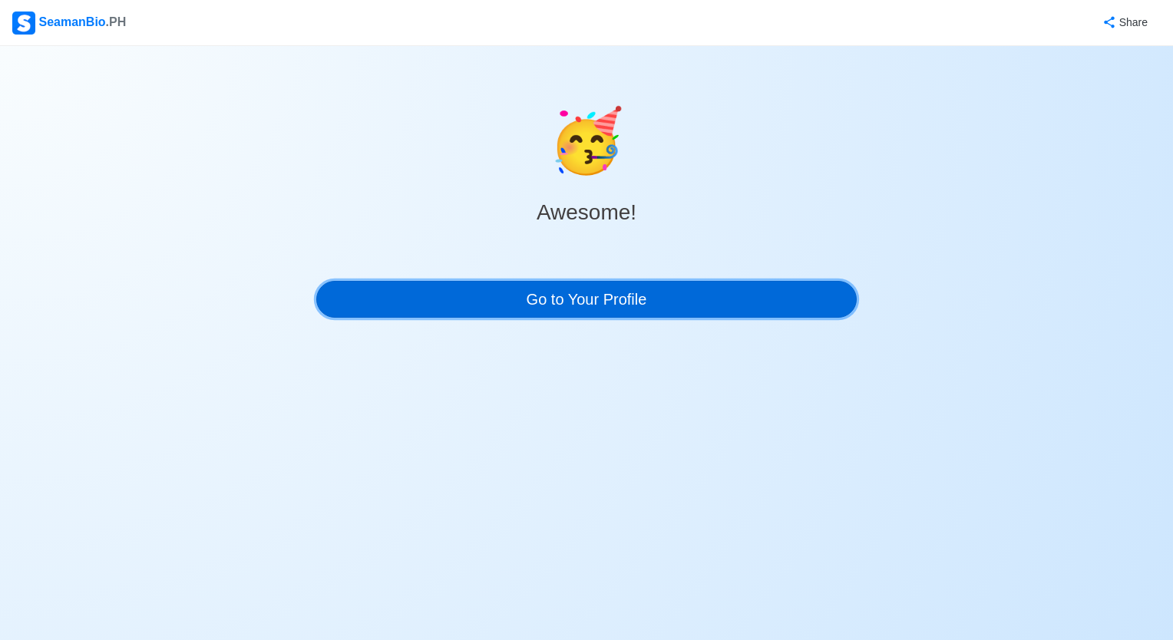
click at [599, 304] on link "Go to Your Profile" at bounding box center [586, 299] width 541 height 37
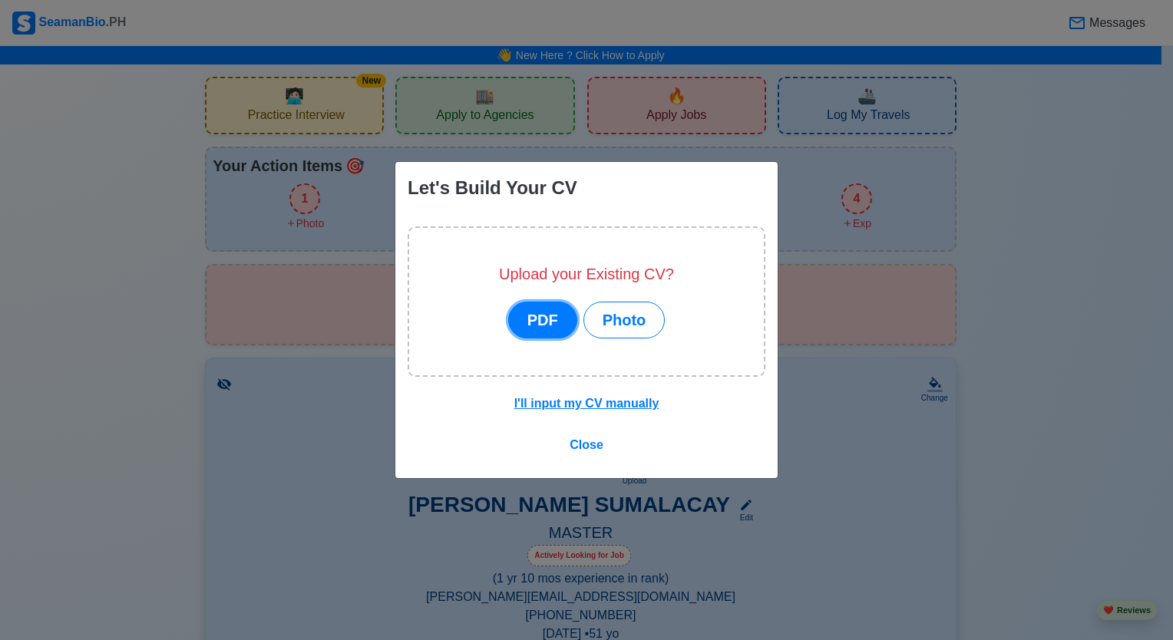
click at [551, 318] on button "PDF" at bounding box center [542, 320] width 69 height 37
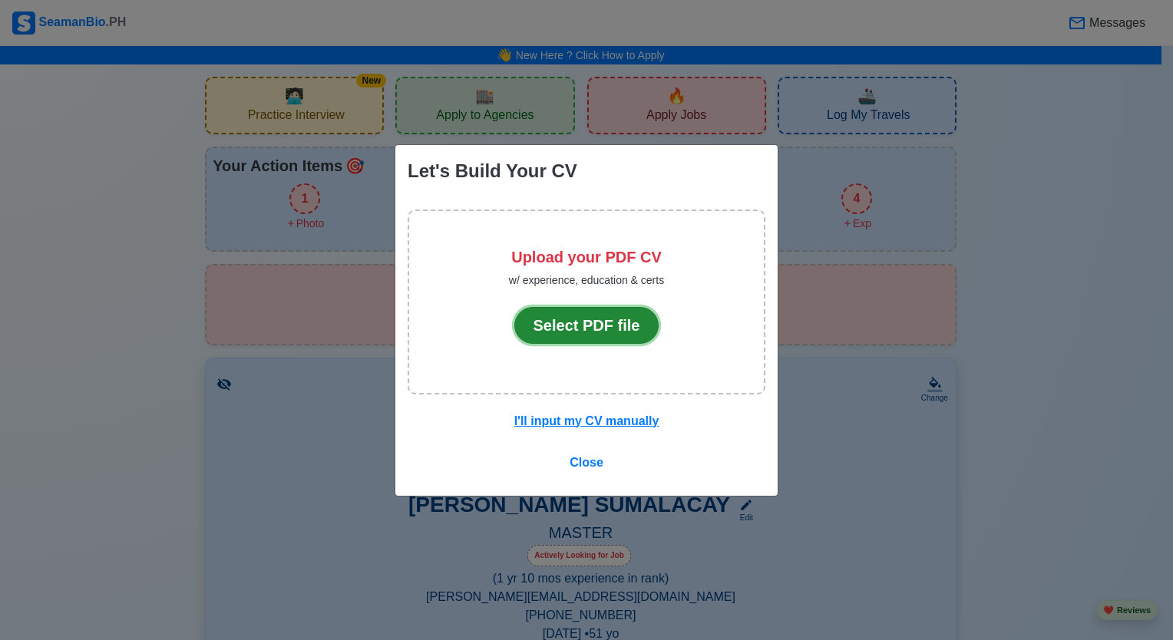
click at [629, 326] on button "Select PDF file" at bounding box center [587, 325] width 145 height 37
click at [621, 330] on button "Select PDF file" at bounding box center [587, 325] width 145 height 37
click at [602, 421] on u "I'll input my CV manually" at bounding box center [587, 421] width 145 height 13
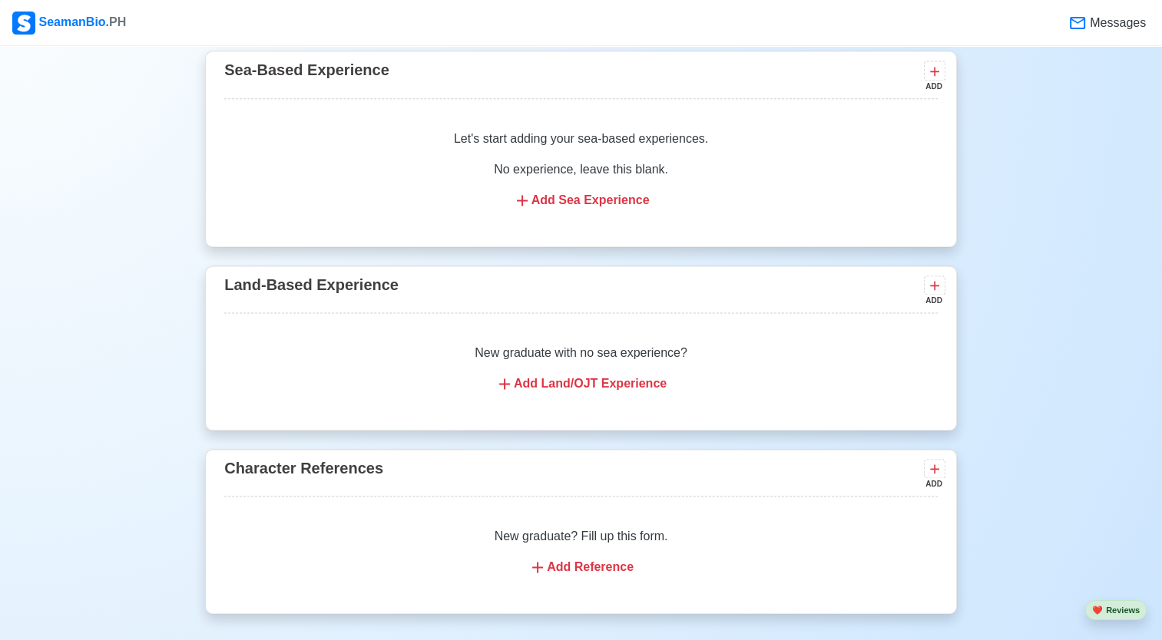
scroll to position [2304, 0]
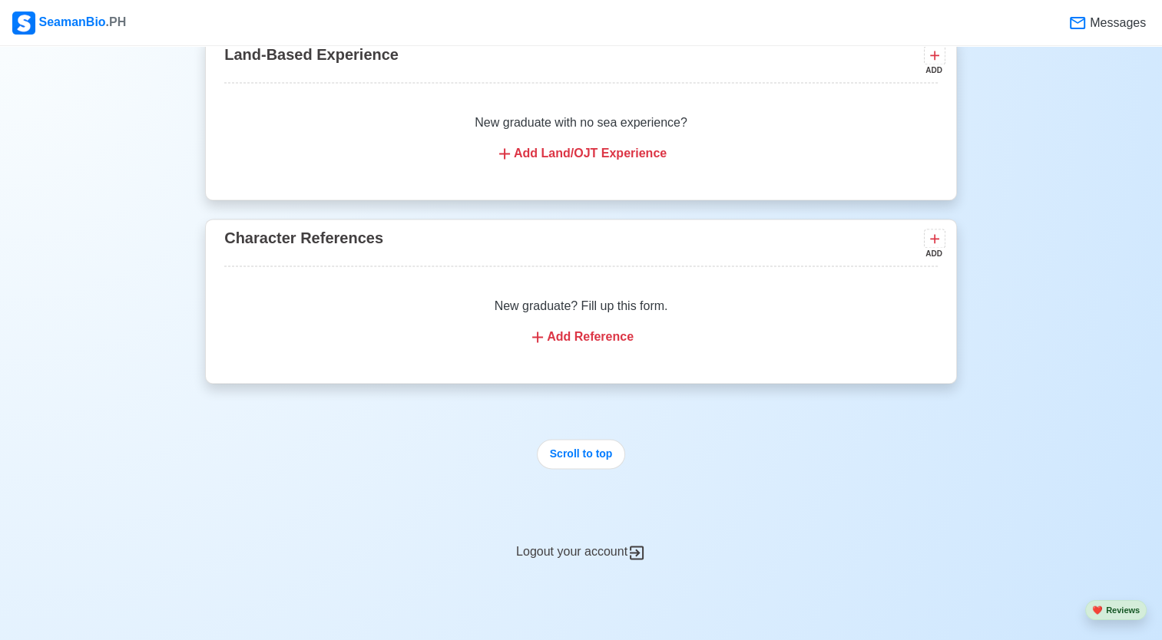
click at [620, 545] on div "Logout your account" at bounding box center [581, 544] width 752 height 38
